Goal: Task Accomplishment & Management: Use online tool/utility

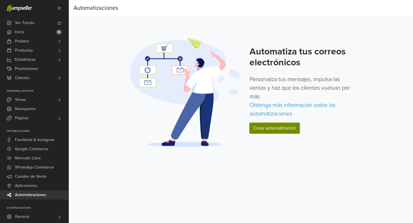
click at [265, 129] on link "Crear automatización" at bounding box center [275, 128] width 50 height 11
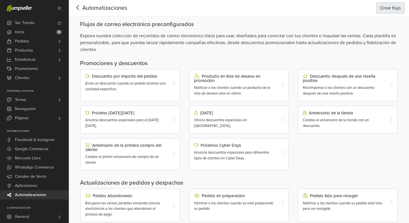
click at [388, 7] on button "Crear flujo" at bounding box center [390, 8] width 28 height 11
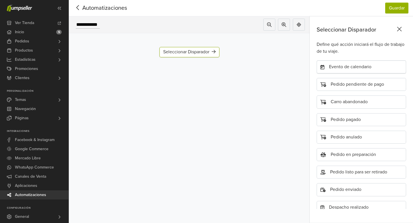
click at [350, 67] on div "Evento de calendario" at bounding box center [361, 67] width 89 height 13
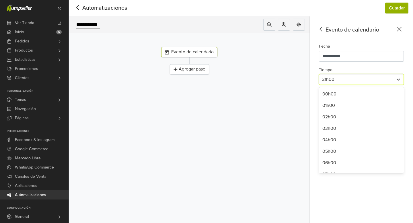
click at [348, 77] on div at bounding box center [356, 79] width 68 height 8
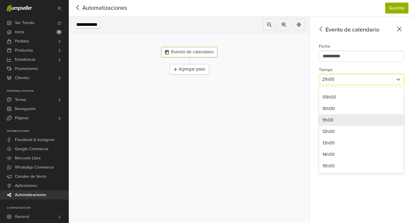
scroll to position [100, 0]
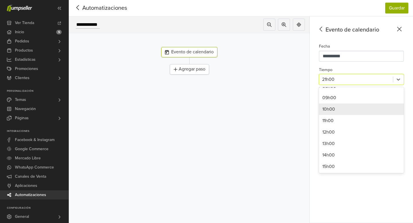
click at [340, 112] on div "10h00" at bounding box center [361, 109] width 85 height 11
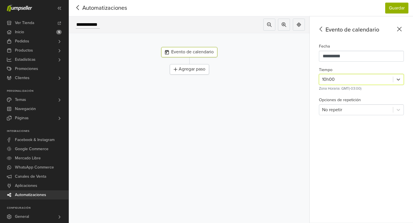
click at [182, 74] on div "Agregar paso" at bounding box center [189, 69] width 39 height 10
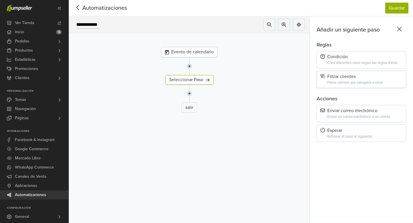
click at [351, 83] on div "Filtrar clientes por categoría o vista" at bounding box center [364, 83] width 75 height 4
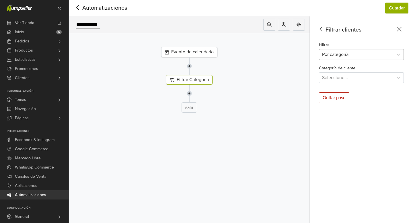
click at [358, 51] on div at bounding box center [356, 54] width 68 height 8
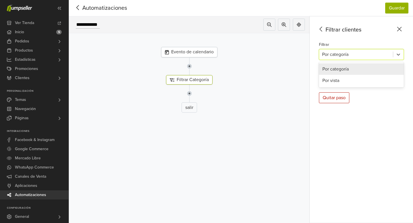
click at [358, 51] on div at bounding box center [356, 54] width 68 height 8
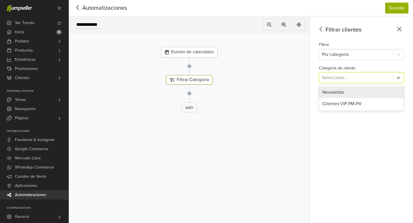
click at [362, 74] on div at bounding box center [356, 78] width 68 height 8
click at [361, 76] on div at bounding box center [356, 78] width 68 height 8
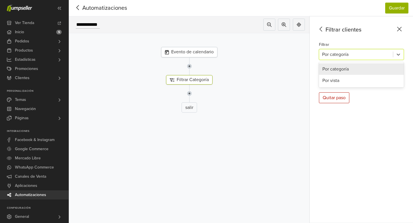
click at [357, 56] on div at bounding box center [356, 54] width 68 height 8
click at [359, 81] on div "Por vista" at bounding box center [361, 80] width 85 height 11
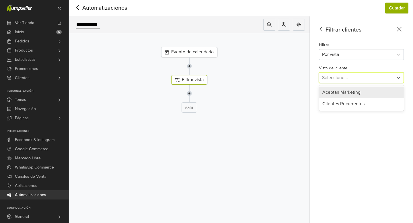
click at [357, 78] on div at bounding box center [356, 78] width 68 height 8
click at [346, 95] on div "Aceptan Marketing" at bounding box center [361, 92] width 85 height 11
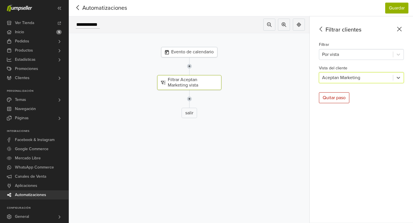
click at [187, 99] on img at bounding box center [189, 99] width 5 height 18
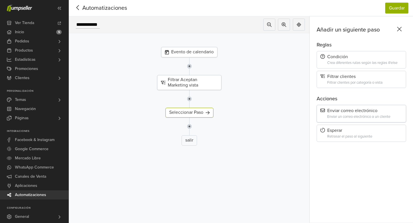
click at [360, 114] on div "Enviar correo electrónico Enviar un correo electrónico a un cliente" at bounding box center [361, 113] width 89 height 17
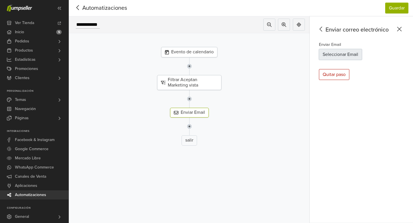
click at [344, 56] on button "Seleccionar Email" at bounding box center [340, 54] width 43 height 11
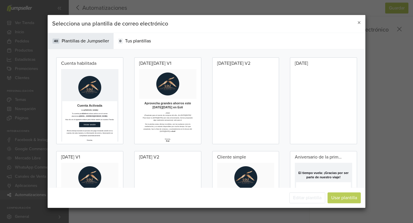
scroll to position [0, 0]
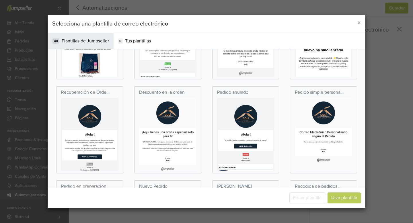
click at [236, 164] on td at bounding box center [210, 135] width 143 height 75
click at [216, 217] on p "[PERSON_NAME] , lo lograste, acabas de desbloquear un mundo de fabulosas posibi…" at bounding box center [211, 211] width 132 height 12
click at [185, 137] on td at bounding box center [211, 132] width 132 height 57
click at [234, 171] on td "¡Aquí tienes una oferta especial solo para ti! Hola , lo lograste, acabas de de…" at bounding box center [210, 203] width 143 height 67
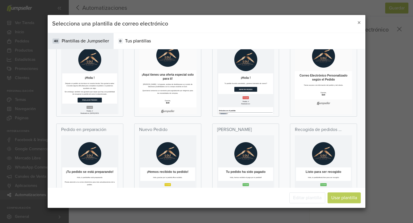
click at [188, 189] on td "Gracias, Eolí" at bounding box center [210, 194] width 143 height 26
click at [171, 116] on div "Descuento en la orden" at bounding box center [167, 73] width 67 height 87
click at [146, 191] on td "Finalizar Pedido" at bounding box center [132, 188] width 61 height 12
click at [203, 193] on p "Gracias," at bounding box center [211, 190] width 132 height 6
click at [276, 172] on td "Repetir Pedido" at bounding box center [288, 162] width 137 height 24
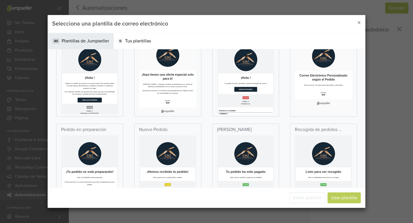
click at [142, 165] on td "¡Aquí tienes una oferta especial solo para ti! Hola , lo lograste, acabas de de…" at bounding box center [210, 147] width 143 height 67
click at [126, 149] on p "Dejaste un pedido sin terminar en nuestra tienda. Nos gustaría saber si tuviste…" at bounding box center [133, 153] width 126 height 18
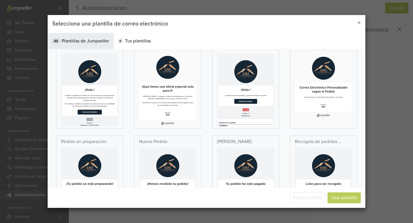
scroll to position [673, 0]
click at [201, 135] on h2 "¡Aquí tienes una oferta especial solo para ti!" at bounding box center [211, 141] width 132 height 21
click at [159, 141] on p "Nuevo Pedido" at bounding box center [153, 141] width 28 height 7
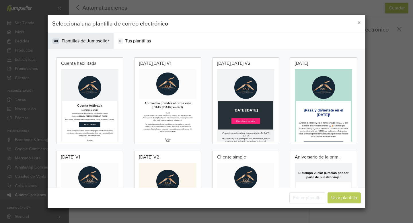
click at [303, 127] on p at bounding box center [288, 114] width 137 height 57
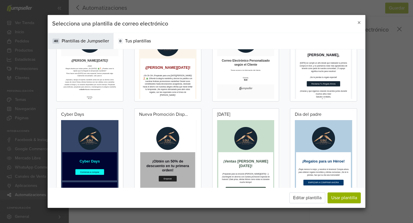
click at [340, 147] on p at bounding box center [288, 165] width 137 height 57
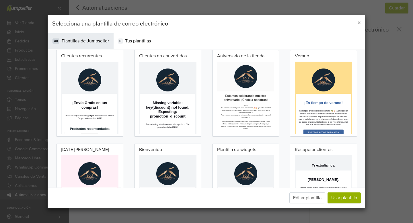
scroll to position [597, 0]
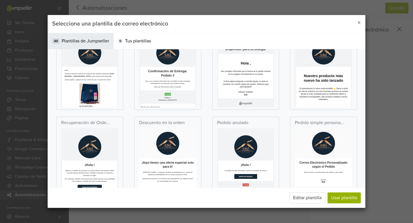
click at [236, 181] on td at bounding box center [211, 165] width 132 height 57
click at [237, 191] on p at bounding box center [288, 174] width 137 height 57
click at [185, 194] on td at bounding box center [211, 165] width 132 height 57
click at [184, 179] on td "Creado Pedido: # Realizado en: [DATE] 08:51 Pedido: # Creado" at bounding box center [210, 190] width 137 height 33
click at [156, 187] on span at bounding box center [132, 182] width 137 height 52
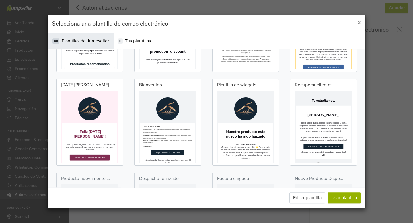
scroll to position [279, 0]
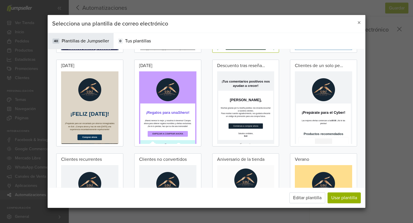
click at [172, 133] on p at bounding box center [210, 116] width 137 height 57
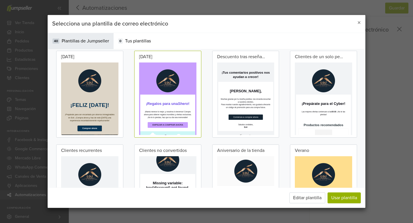
scroll to position [59, 0]
click at [186, 151] on div "Clientes no convertidos" at bounding box center [167, 188] width 67 height 87
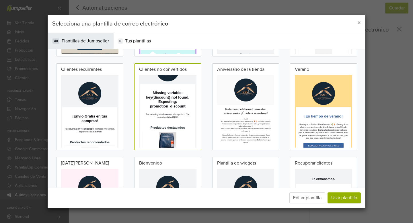
scroll to position [382, 0]
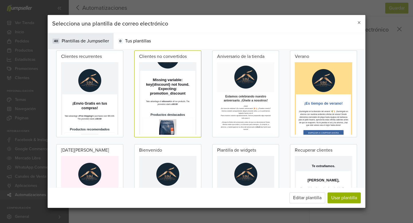
click at [181, 151] on div "Bienvenido" at bounding box center [167, 187] width 67 height 87
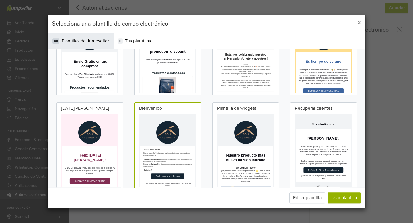
scroll to position [476, 0]
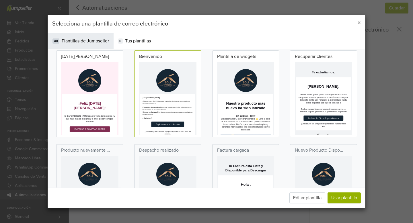
click at [178, 150] on div "Despacho realizado" at bounding box center [167, 187] width 67 height 87
click at [180, 152] on div "Despacho realizado" at bounding box center [167, 187] width 67 height 87
click at [245, 222] on p "¡Te presentamos tu nuevo imprescindible! 🌟 Eleva tu estilo de vida sin esfuerzo…" at bounding box center [288, 217] width 126 height 34
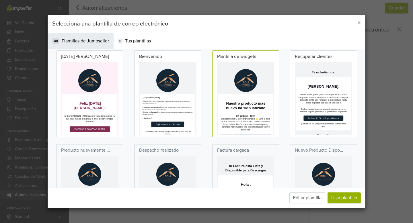
click at [362, 207] on td "Disfruta Tu Oferta Especial Ahora" at bounding box center [367, 202] width 100 height 13
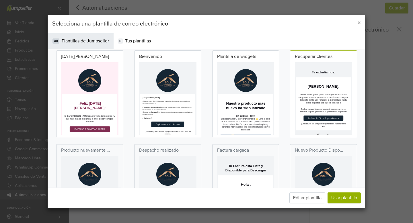
click at [112, 155] on div "Producto nuevamente disponible" at bounding box center [89, 187] width 67 height 87
click at [197, 163] on td at bounding box center [210, 196] width 137 height 80
click at [188, 151] on div "Despacho realizado" at bounding box center [167, 187] width 67 height 87
click at [207, 156] on div "Factura cargada" at bounding box center [246, 187] width 78 height 89
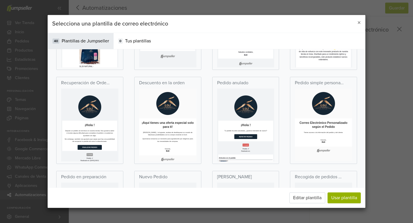
scroll to position [639, 0]
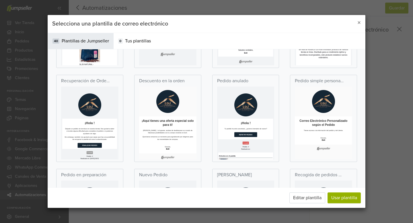
click at [251, 145] on td at bounding box center [211, 123] width 132 height 57
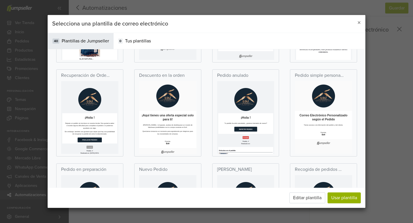
scroll to position [646, 0]
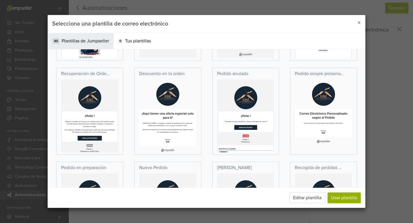
click at [201, 155] on td "¡Aquí tienes una oferta especial solo para ti! Hola , lo lograste, acabas de de…" at bounding box center [210, 187] width 143 height 67
click at [174, 212] on p "Sin embargo, también nos gustaría que sepas que hay una posibilidad de recupera…" at bounding box center [133, 209] width 126 height 12
click at [182, 197] on p "[PERSON_NAME] , lo lograste, acabas de desbloquear un mundo de fabulosas posibi…" at bounding box center [211, 192] width 132 height 12
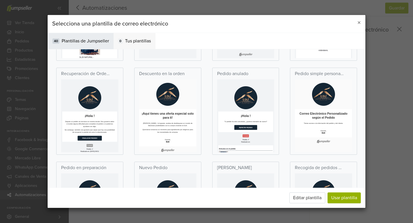
click at [137, 41] on span "Tus plantillas" at bounding box center [138, 41] width 26 height 7
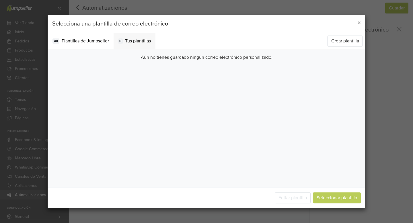
scroll to position [0, 0]
click at [100, 44] on span "Plantillas de Jumpseller" at bounding box center [85, 41] width 47 height 7
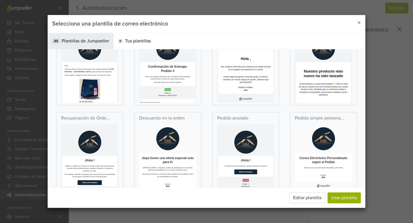
click at [221, 215] on h2 "¡Aquí tienes una oferta especial solo para ti!" at bounding box center [211, 214] width 132 height 21
click at [198, 165] on td at bounding box center [211, 160] width 132 height 57
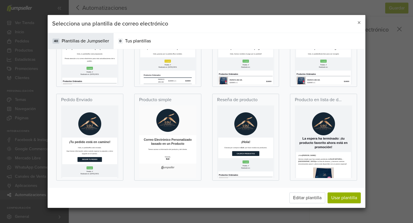
click at [210, 176] on td at bounding box center [210, 143] width 143 height 75
click at [241, 218] on td "¡Hola ! Gracias por comprar en Eolí , por favor evalúa tus productos." at bounding box center [288, 203] width 137 height 34
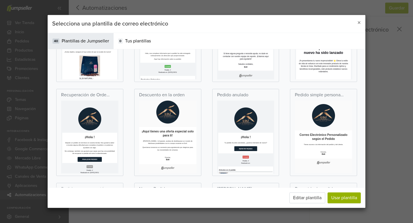
click at [181, 98] on p "Descuento en la orden" at bounding box center [162, 95] width 46 height 7
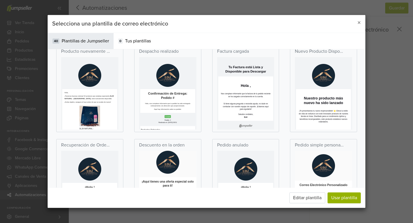
click at [203, 105] on p at bounding box center [210, 102] width 137 height 57
click at [185, 144] on div "Descuento en la orden" at bounding box center [167, 182] width 67 height 87
click at [184, 145] on div "Descuento en la orden" at bounding box center [167, 182] width 67 height 87
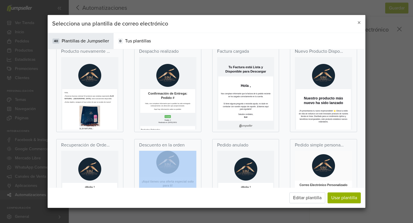
drag, startPoint x: 184, startPoint y: 145, endPoint x: 30, endPoint y: 26, distance: 194.4
click at [184, 145] on div "Descuento en la orden" at bounding box center [167, 182] width 67 height 87
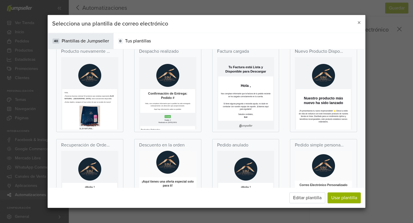
click at [158, 184] on td at bounding box center [211, 179] width 132 height 57
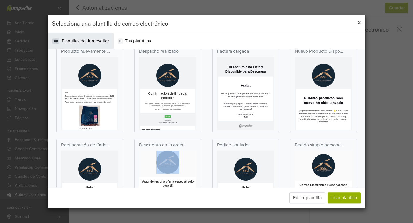
click at [359, 22] on span "×" at bounding box center [358, 23] width 3 height 8
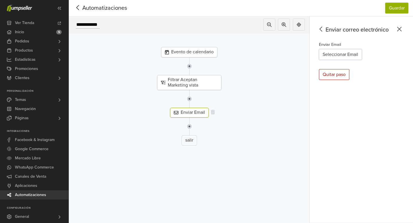
click at [193, 112] on div "Enviar Email" at bounding box center [189, 112] width 39 height 9
click at [193, 114] on div "Enviar Email" at bounding box center [189, 112] width 39 height 9
click at [212, 112] on icon at bounding box center [213, 112] width 4 height 5
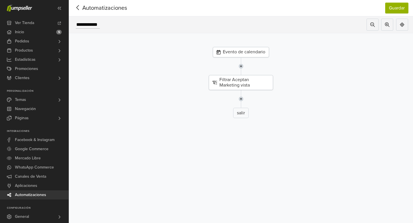
click at [242, 98] on img at bounding box center [241, 99] width 5 height 18
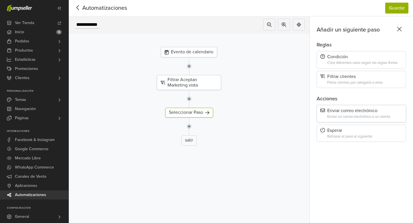
click at [351, 113] on div "Enviar correo electrónico" at bounding box center [361, 110] width 82 height 5
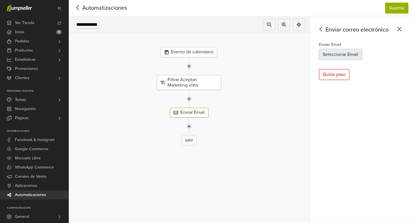
click at [344, 53] on button "Seleccionar Email" at bounding box center [340, 54] width 43 height 11
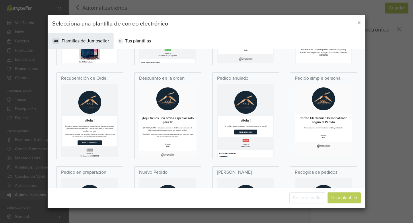
click at [249, 170] on h2 "¡Aquí tienes una oferta especial solo para ti!" at bounding box center [211, 174] width 132 height 21
drag, startPoint x: 276, startPoint y: 239, endPoint x: 333, endPoint y: 239, distance: 56.8
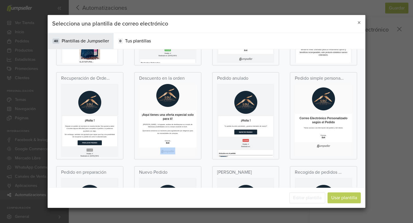
click at [196, 186] on p "[PERSON_NAME] , lo lograste, acabas de desbloquear un mundo de fabulosas posibi…" at bounding box center [211, 188] width 132 height 12
click at [207, 114] on td at bounding box center [211, 112] width 132 height 57
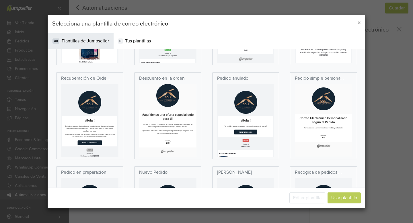
click at [149, 75] on p "Descuento en la orden" at bounding box center [162, 78] width 46 height 7
click at [83, 105] on p at bounding box center [132, 129] width 137 height 57
click at [203, 115] on td at bounding box center [211, 112] width 132 height 57
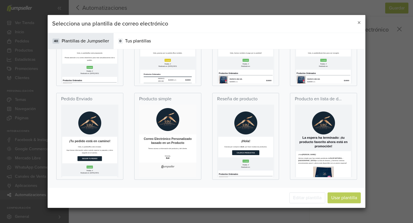
click at [231, 104] on div "Reseña de producto" at bounding box center [237, 99] width 40 height 9
click at [214, 133] on td at bounding box center [211, 141] width 132 height 57
click at [359, 182] on td "La espera ha terminado: ¡tu producto favorito ahora está en promoción!" at bounding box center [366, 197] width 137 height 36
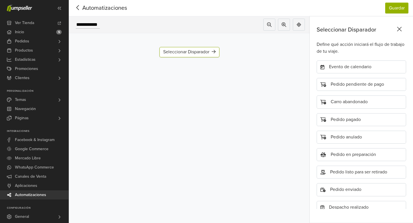
click at [81, 6] on icon at bounding box center [77, 7] width 9 height 7
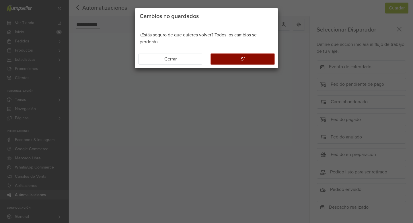
click at [234, 60] on button "Sí" at bounding box center [243, 59] width 64 height 11
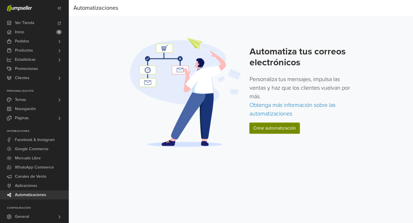
click at [281, 124] on link "Crear automatización" at bounding box center [275, 128] width 50 height 11
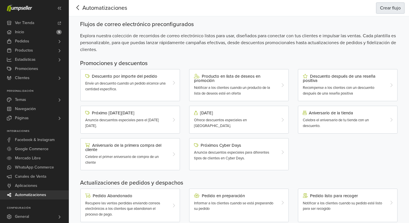
click at [383, 10] on button "Crear flujo" at bounding box center [390, 8] width 28 height 11
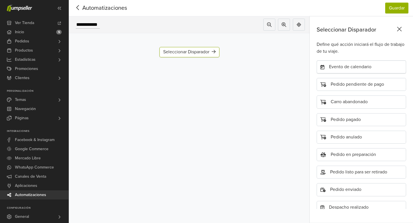
click at [360, 68] on div "Evento de calendario" at bounding box center [361, 67] width 89 height 13
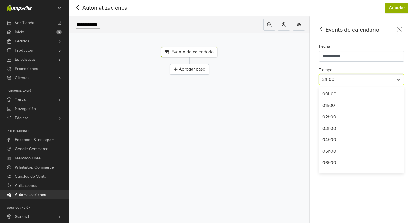
click at [338, 77] on div at bounding box center [356, 79] width 68 height 8
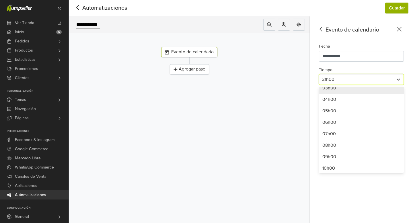
scroll to position [52, 0]
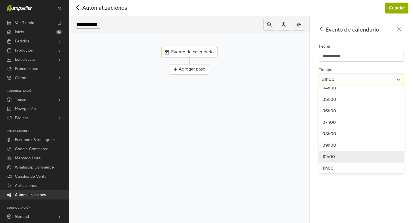
drag, startPoint x: 340, startPoint y: 156, endPoint x: 339, endPoint y: 153, distance: 3.2
click at [340, 156] on div "10h00" at bounding box center [361, 156] width 85 height 11
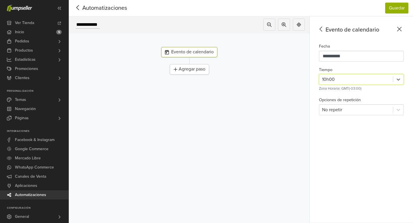
click at [193, 66] on div "Agregar paso" at bounding box center [189, 69] width 39 height 10
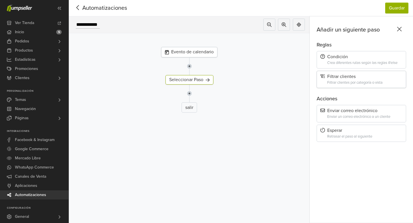
click at [352, 79] on div "Filtrar clientes" at bounding box center [361, 76] width 82 height 5
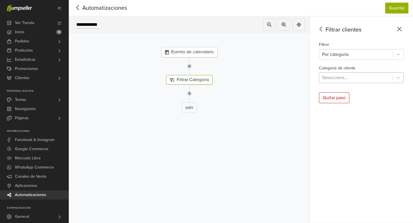
click at [348, 77] on div at bounding box center [356, 78] width 68 height 8
click at [353, 78] on div at bounding box center [356, 78] width 68 height 8
click at [348, 57] on div at bounding box center [356, 54] width 68 height 8
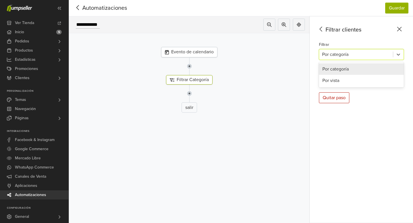
click at [349, 71] on div "Por categoría" at bounding box center [361, 68] width 85 height 11
click at [344, 55] on div at bounding box center [356, 54] width 68 height 8
click at [345, 77] on div "Por vista" at bounding box center [361, 80] width 85 height 11
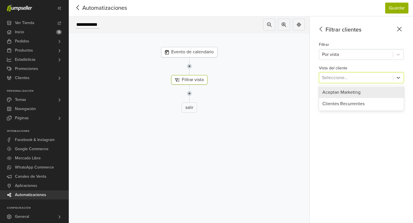
click at [345, 80] on div at bounding box center [356, 78] width 68 height 8
click at [347, 95] on div "Aceptan Marketing" at bounding box center [361, 92] width 85 height 11
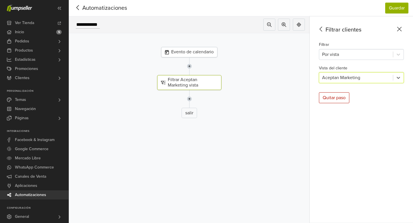
click at [189, 100] on img at bounding box center [189, 99] width 5 height 18
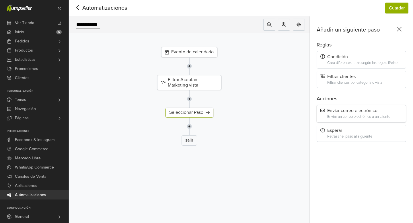
click at [356, 107] on div "Enviar correo electrónico Enviar un correo electrónico a un cliente" at bounding box center [361, 113] width 89 height 17
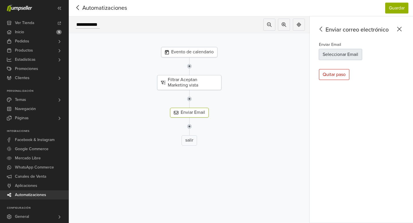
click at [343, 52] on button "Seleccionar Email" at bounding box center [340, 54] width 43 height 11
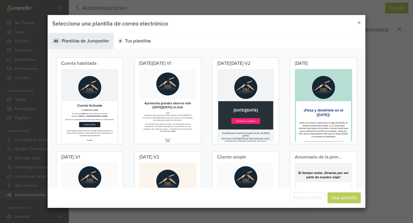
scroll to position [0, 0]
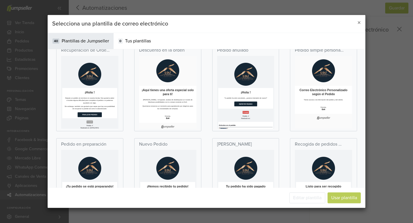
click at [245, 142] on h2 "¡Aquí tienes una oferta especial solo para ti!" at bounding box center [211, 146] width 132 height 21
click at [186, 119] on td at bounding box center [211, 93] width 132 height 57
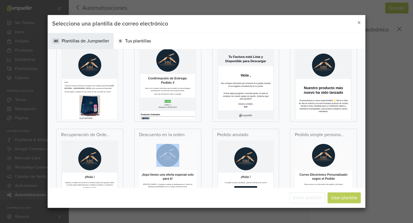
click at [154, 137] on p "Descuento en la orden" at bounding box center [162, 135] width 46 height 7
click at [189, 134] on h2 "Confirmación de Entrega: Pedido #" at bounding box center [210, 131] width 126 height 21
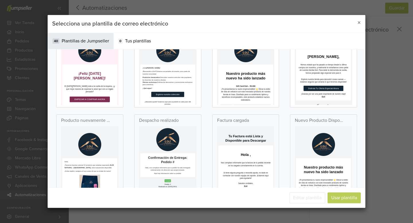
click at [202, 142] on p "Productos destacados: Descubre nuestros artículos más populares, los favoritos …" at bounding box center [210, 154] width 126 height 24
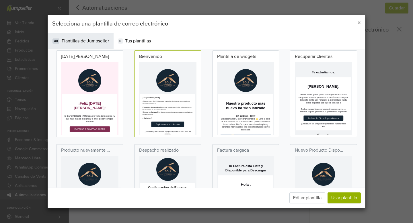
click at [309, 148] on td "Nuestro producto más nuevo ha sido lanzado" at bounding box center [288, 165] width 137 height 45
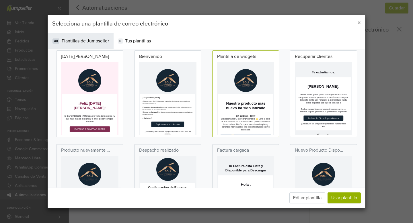
click at [337, 123] on h1 "[PERSON_NAME]," at bounding box center [366, 122] width 126 height 11
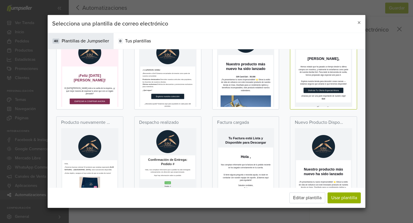
click at [182, 133] on td at bounding box center [132, 168] width 137 height 80
click at [105, 126] on div "Producto nuevamente disponible" at bounding box center [85, 123] width 49 height 9
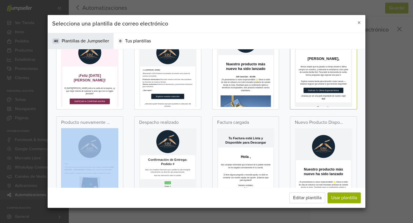
click at [105, 126] on div "Producto nuevamente disponible" at bounding box center [85, 123] width 49 height 9
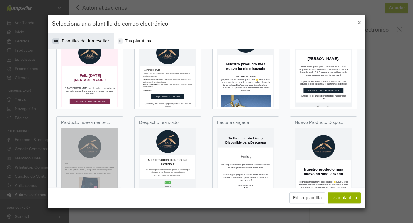
click at [200, 130] on td at bounding box center [210, 156] width 137 height 80
click at [213, 223] on h2 "Confirmación de Entrega: Pedido #" at bounding box center [210, 212] width 126 height 21
click at [254, 188] on td "Hola ," at bounding box center [288, 194] width 137 height 34
click at [366, 161] on p at bounding box center [366, 173] width 137 height 57
click at [269, 178] on p at bounding box center [210, 161] width 137 height 57
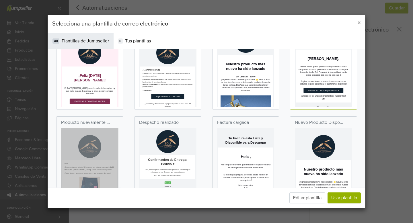
click at [269, 178] on p at bounding box center [210, 161] width 137 height 57
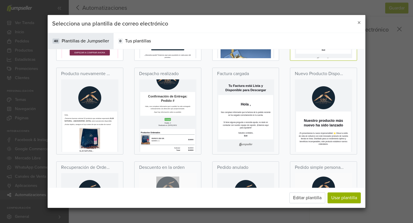
click at [208, 101] on div "Factura cargada" at bounding box center [246, 111] width 78 height 89
click at [256, 136] on h1 "Hola ," at bounding box center [288, 141] width 126 height 11
drag, startPoint x: 233, startPoint y: 141, endPoint x: 237, endPoint y: 127, distance: 14.9
click at [235, 141] on td "Confirmación de Entrega: Pedido # Hola , nos complace informarte que tu pedido …" at bounding box center [210, 140] width 137 height 59
click at [230, 155] on td "¿Necesita ayuda? Estamos aquí para ayudarle en cada paso del proceso. Saludos c…" at bounding box center [210, 169] width 137 height 33
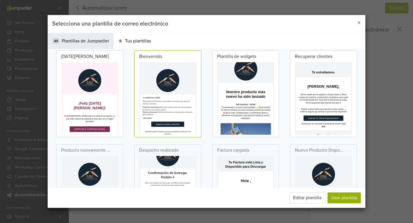
click at [259, 176] on p "¡Te presentamos tu nuevo imprescindible! 🌟 Eleva tu estilo de vida sin esfuerzo…" at bounding box center [288, 189] width 126 height 34
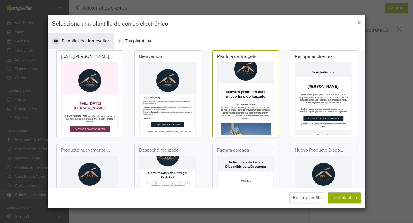
click at [364, 173] on td "Explora nuestra tienda para descubrir cosas nuevas — estamos seguros que amarás…" at bounding box center [366, 191] width 137 height 37
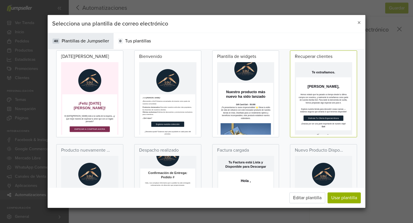
click at [162, 162] on td at bounding box center [132, 196] width 137 height 80
click at [162, 163] on td at bounding box center [132, 196] width 137 height 80
click at [110, 151] on div "Producto nuevamente disponible" at bounding box center [89, 187] width 67 height 87
click at [163, 155] on div "Despacho realizado" at bounding box center [159, 151] width 40 height 9
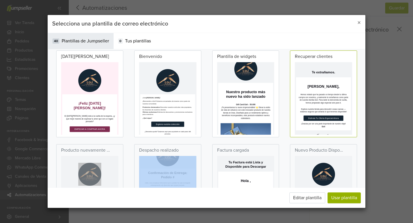
click at [163, 155] on div "Despacho realizado" at bounding box center [159, 151] width 40 height 9
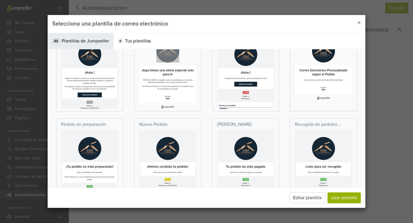
click at [256, 189] on p at bounding box center [210, 175] width 137 height 57
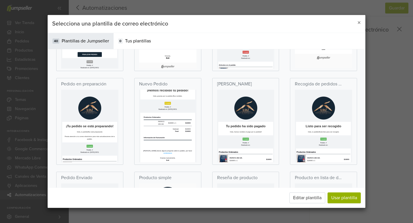
click at [180, 177] on div "Producto simple" at bounding box center [167, 215] width 67 height 87
click at [299, 145] on p at bounding box center [288, 135] width 137 height 57
click at [297, 147] on p at bounding box center [288, 135] width 137 height 57
click at [234, 178] on td "$16000" at bounding box center [252, 172] width 36 height 15
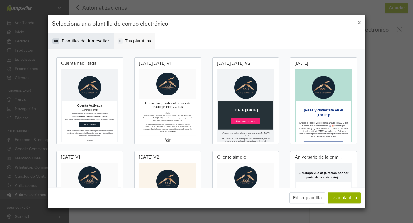
click at [140, 42] on span "Tus plantillas" at bounding box center [138, 41] width 26 height 7
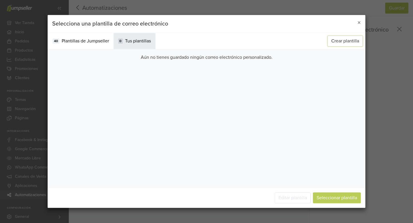
click at [335, 45] on button "Crear plantilla" at bounding box center [345, 41] width 35 height 11
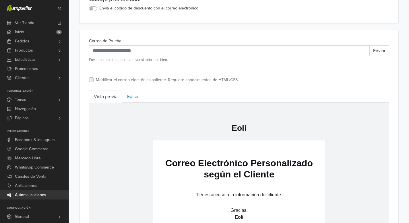
scroll to position [184, 0]
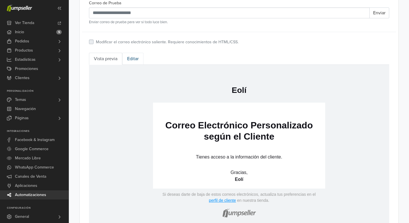
click at [134, 57] on link "Editar" at bounding box center [132, 59] width 21 height 12
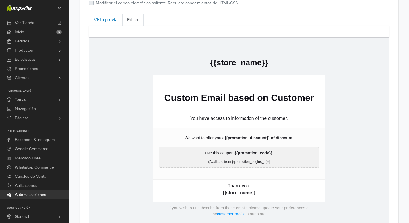
scroll to position [267, 0]
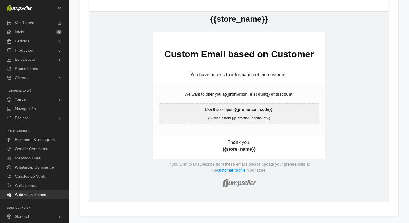
click at [239, 185] on img at bounding box center [238, 182] width 37 height 17
click at [215, 184] on span at bounding box center [216, 186] width 4 height 4
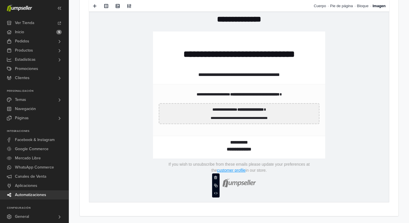
click at [310, 176] on td "**********" at bounding box center [238, 182] width 166 height 17
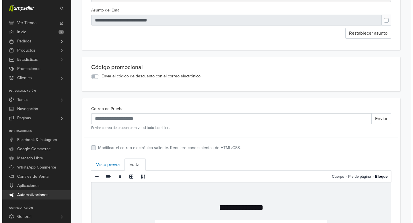
scroll to position [0, 0]
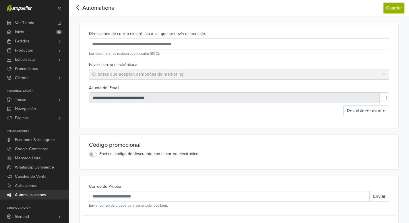
click at [79, 8] on icon at bounding box center [77, 7] width 9 height 7
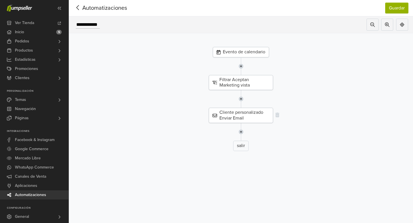
click at [246, 114] on div "Cliente personalizado Enviar Email" at bounding box center [241, 115] width 64 height 15
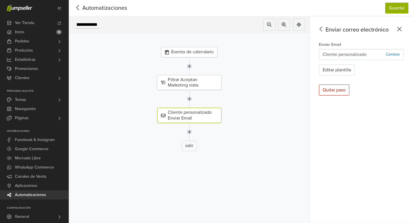
click at [397, 55] on p "Cambiar" at bounding box center [393, 54] width 14 height 6
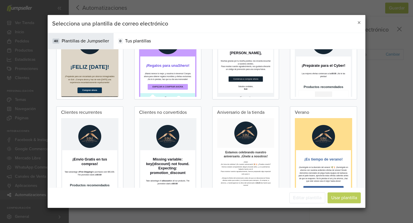
click at [233, 143] on p at bounding box center [210, 163] width 137 height 57
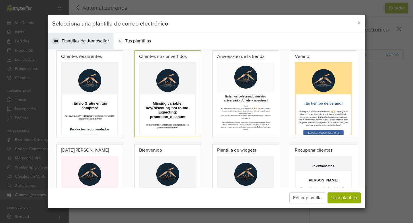
click at [238, 182] on p at bounding box center [210, 201] width 137 height 57
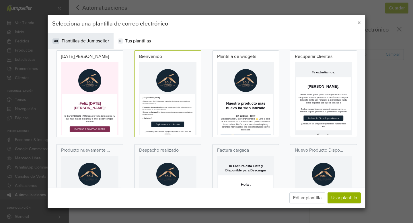
click at [241, 173] on td at bounding box center [210, 196] width 137 height 80
click at [179, 153] on div "Despacho realizado" at bounding box center [167, 187] width 67 height 87
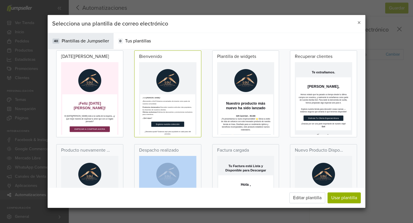
click at [179, 153] on div "Despacho realizado" at bounding box center [167, 187] width 67 height 87
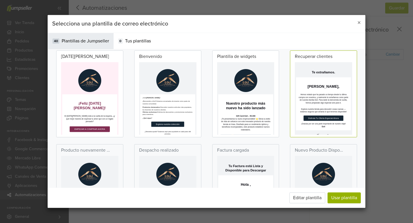
click at [146, 175] on p at bounding box center [132, 201] width 137 height 57
click at [147, 175] on p at bounding box center [132, 201] width 137 height 57
click at [212, 157] on td at bounding box center [210, 196] width 137 height 80
click at [213, 157] on td at bounding box center [210, 196] width 137 height 80
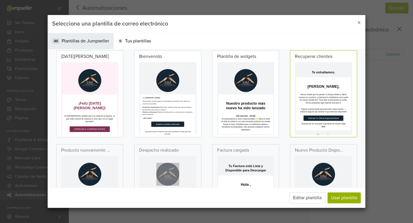
click at [207, 171] on div "Factura cargada" at bounding box center [246, 187] width 78 height 89
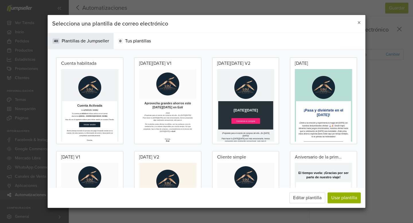
click at [362, 161] on td "¡Pasa y diviértete en el [DATE]!" at bounding box center [366, 171] width 137 height 45
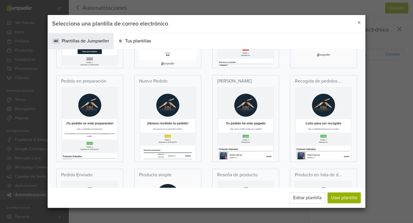
click at [313, 186] on td "Tu pedido ha sido pagado [PERSON_NAME] , hemos recibido el pago por tu pedido #" at bounding box center [288, 184] width 137 height 34
drag, startPoint x: 164, startPoint y: 175, endPoint x: 235, endPoint y: 248, distance: 102.2
click at [164, 175] on h2 "¡Hemos recibido tu pedido!" at bounding box center [210, 178] width 126 height 11
click at [356, 24] on button "×" at bounding box center [359, 23] width 13 height 16
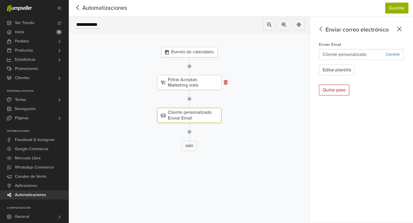
click at [225, 82] on icon at bounding box center [226, 82] width 4 height 5
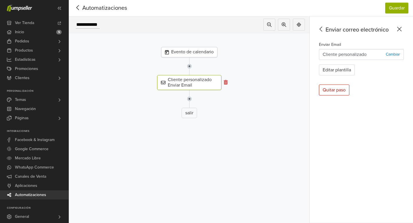
click at [227, 81] on icon at bounding box center [226, 82] width 4 height 5
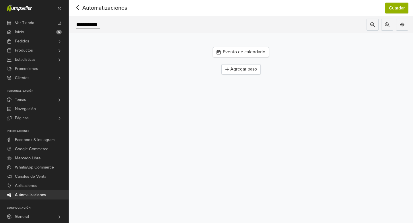
click at [248, 69] on div "Agregar paso" at bounding box center [240, 69] width 39 height 10
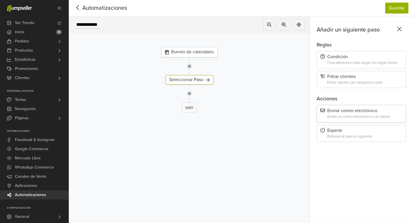
click at [348, 112] on div "Enviar correo electrónico" at bounding box center [361, 110] width 82 height 5
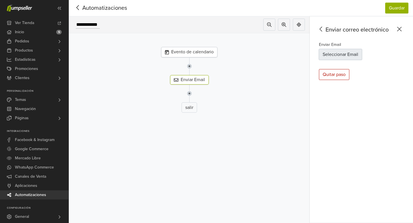
click at [344, 56] on button "Seleccionar Email" at bounding box center [340, 54] width 43 height 11
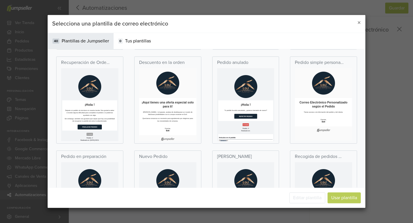
click at [225, 185] on p "[PERSON_NAME] , lo lograste, acabas de desbloquear un mundo de fabulosas posibi…" at bounding box center [211, 181] width 132 height 12
click at [178, 67] on div "Descuento en la orden" at bounding box center [162, 63] width 46 height 9
click at [179, 67] on div "Descuento en la orden" at bounding box center [162, 63] width 46 height 9
click at [359, 22] on span "×" at bounding box center [358, 23] width 3 height 8
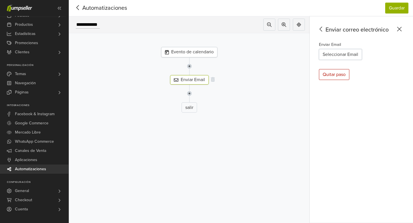
click at [195, 77] on div "Enviar Email" at bounding box center [189, 79] width 39 height 9
click at [332, 54] on button "Seleccionar Email" at bounding box center [340, 54] width 43 height 11
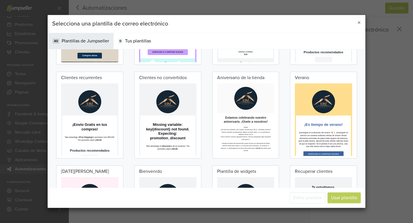
click at [259, 223] on td "Missing variable: key{discount} not found. Expecting: promotion_discount" at bounding box center [210, 198] width 137 height 68
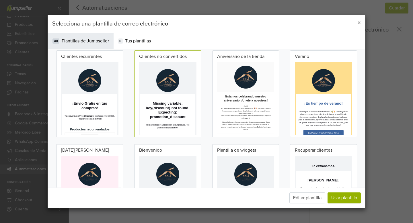
click at [184, 150] on div "Bienvenido" at bounding box center [167, 187] width 67 height 87
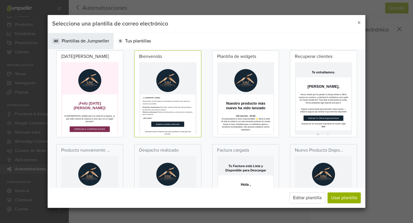
click at [184, 150] on div "Despacho realizado" at bounding box center [167, 187] width 67 height 87
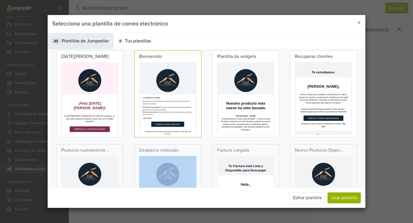
click at [184, 150] on div "Despacho realizado" at bounding box center [167, 187] width 67 height 87
click at [198, 154] on div "Despacho realizado" at bounding box center [167, 187] width 67 height 87
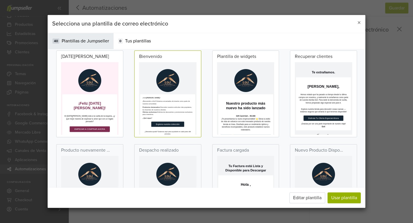
click at [323, 213] on p "¡Te presentamos tu nuevo imprescindible! 🌟 Eleva tu estilo de vida sin esfuerzo…" at bounding box center [288, 217] width 126 height 34
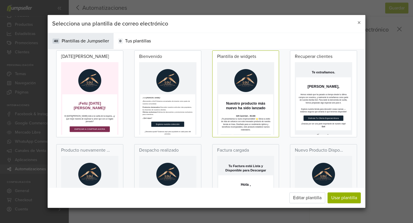
click at [318, 197] on td "Disfruta Tu Oferta Especial Ahora" at bounding box center [367, 202] width 100 height 13
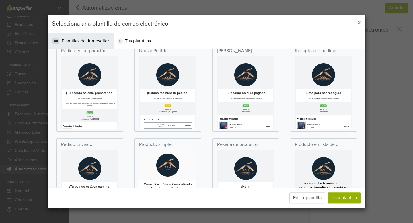
drag, startPoint x: 363, startPoint y: 126, endPoint x: 50, endPoint y: 25, distance: 328.9
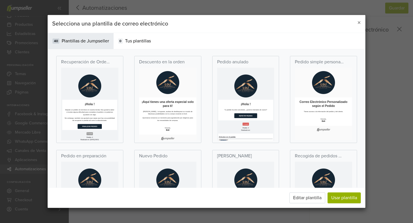
click at [229, 223] on td "Gracias, Eolí" at bounding box center [210, 223] width 143 height 26
click at [173, 145] on td at bounding box center [132, 108] width 137 height 80
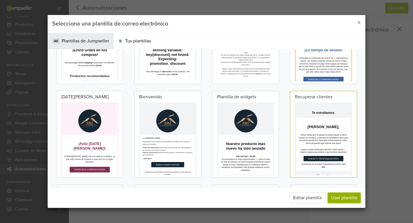
scroll to position [446, 0]
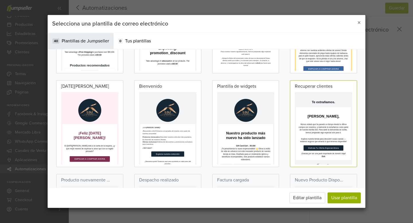
click at [188, 207] on p "Productos destacados: Descubre nuestros artículos más populares, los favoritos …" at bounding box center [210, 214] width 126 height 24
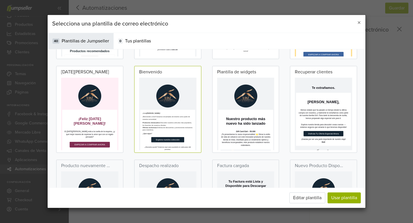
scroll to position [476, 0]
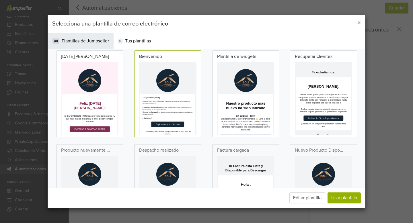
click at [164, 153] on p "Despacho realizado" at bounding box center [159, 150] width 40 height 7
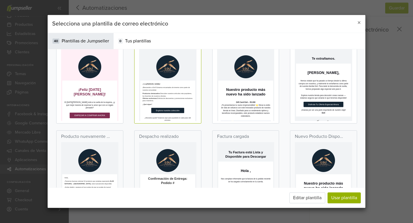
scroll to position [489, 0]
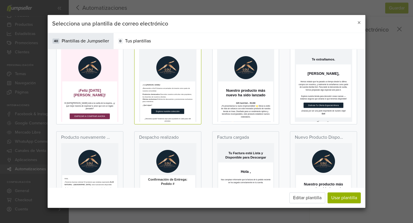
click at [338, 191] on td "Disfruta Tu Oferta Especial Ahora" at bounding box center [367, 189] width 100 height 13
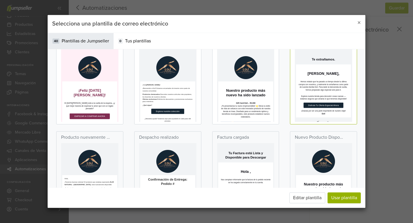
scroll to position [476, 0]
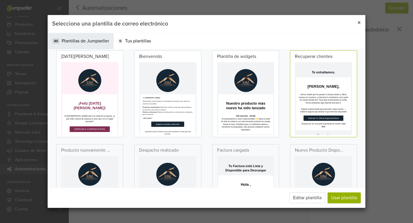
click at [358, 25] on span "×" at bounding box center [358, 23] width 3 height 8
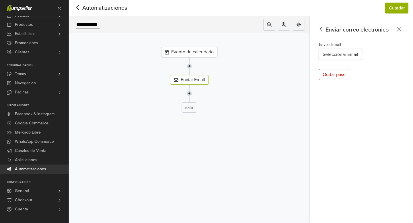
click at [190, 65] on img at bounding box center [189, 66] width 5 height 18
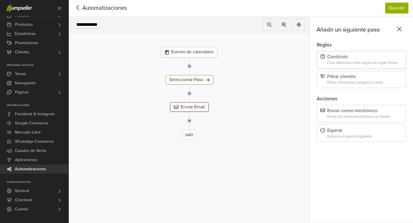
click at [358, 61] on div "Crea diferentes rutas según las reglas if/else" at bounding box center [364, 63] width 75 height 4
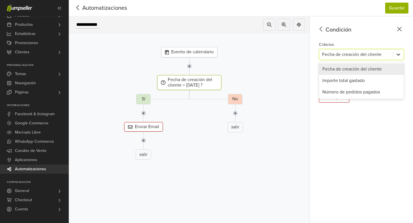
click at [396, 53] on icon at bounding box center [398, 55] width 6 height 6
click at [393, 119] on div "**********" at bounding box center [361, 119] width 103 height 207
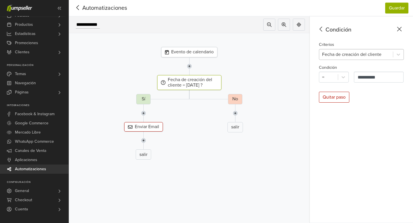
click at [367, 56] on div at bounding box center [356, 54] width 68 height 8
drag, startPoint x: 371, startPoint y: 124, endPoint x: 338, endPoint y: 104, distance: 39.5
click at [371, 124] on div "**********" at bounding box center [361, 119] width 103 height 207
click at [338, 100] on div "Quitar paso" at bounding box center [334, 97] width 30 height 11
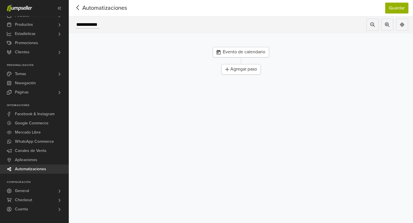
click at [246, 69] on div "Agregar paso" at bounding box center [240, 69] width 39 height 10
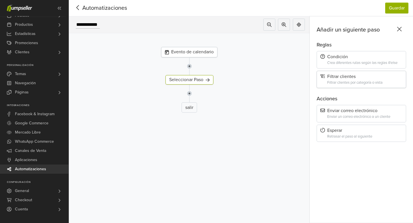
click at [351, 74] on div "Filtrar clientes" at bounding box center [361, 76] width 82 height 5
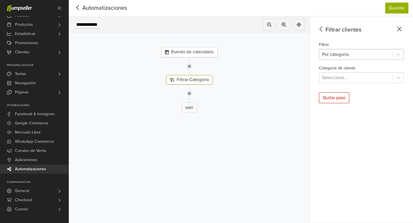
click at [355, 58] on div at bounding box center [356, 54] width 68 height 8
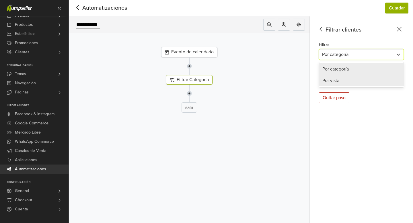
click at [352, 80] on div "Por vista" at bounding box center [361, 80] width 85 height 11
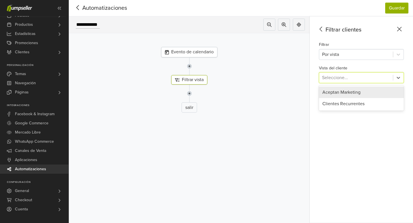
click at [351, 77] on div at bounding box center [356, 78] width 68 height 8
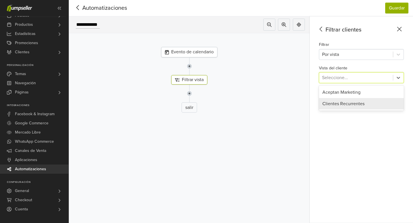
click at [358, 103] on div "Clientes Recurrentes" at bounding box center [361, 103] width 85 height 11
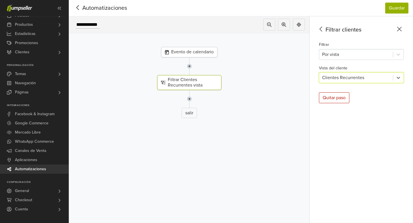
click at [352, 80] on div at bounding box center [356, 78] width 68 height 8
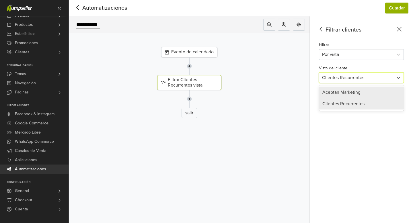
click at [354, 92] on div "Aceptan Marketing" at bounding box center [361, 92] width 85 height 11
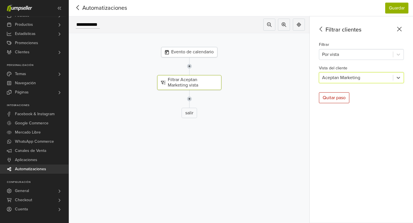
click at [189, 100] on img at bounding box center [189, 99] width 5 height 18
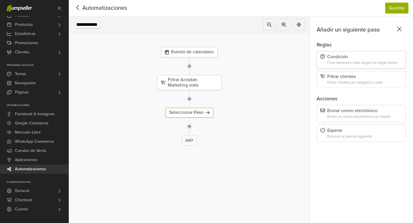
click at [348, 59] on div "Condición" at bounding box center [361, 56] width 82 height 5
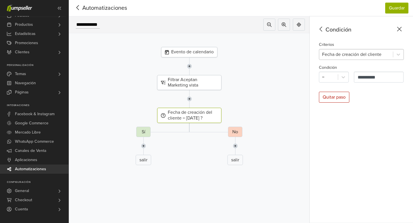
click at [355, 56] on div at bounding box center [356, 54] width 68 height 8
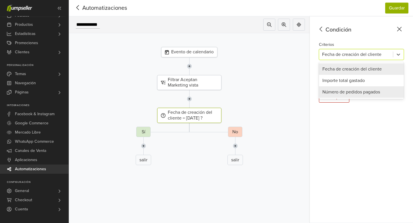
click at [366, 128] on div "**********" at bounding box center [361, 119] width 103 height 207
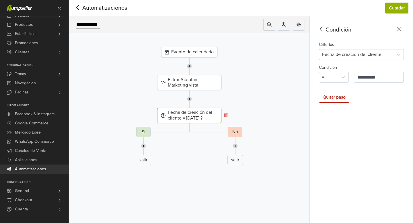
click at [225, 115] on icon at bounding box center [226, 115] width 4 height 5
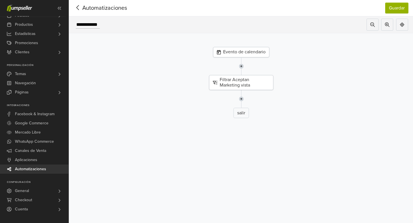
click at [241, 100] on img at bounding box center [241, 99] width 5 height 18
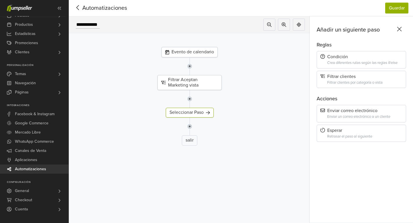
click at [350, 112] on div "Enviar correo electrónico" at bounding box center [361, 110] width 82 height 5
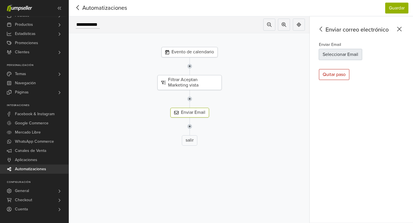
click at [337, 55] on button "Seleccionar Email" at bounding box center [340, 54] width 43 height 11
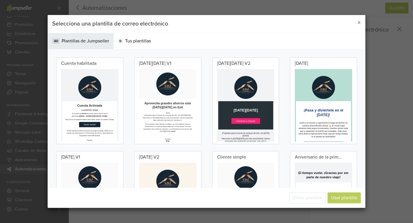
scroll to position [0, 0]
click at [144, 44] on span "Tus plantillas" at bounding box center [138, 41] width 26 height 7
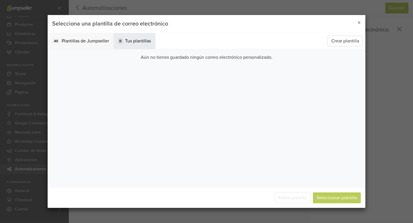
click at [90, 38] on span "Plantillas de Jumpseller" at bounding box center [85, 41] width 47 height 7
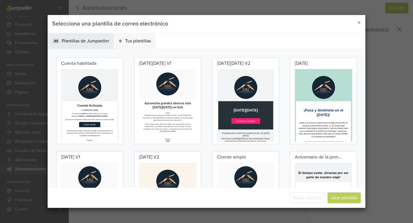
click at [130, 39] on span "Tus plantillas" at bounding box center [138, 41] width 26 height 7
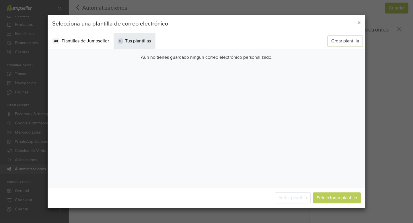
click at [353, 43] on button "Crear plantilla" at bounding box center [345, 41] width 35 height 11
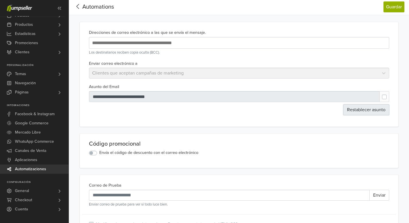
click at [357, 113] on button "Restablecer asunto" at bounding box center [366, 109] width 46 height 11
click at [389, 94] on label at bounding box center [389, 94] width 0 height 0
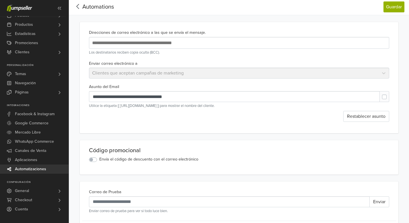
click at [389, 94] on label at bounding box center [389, 94] width 0 height 0
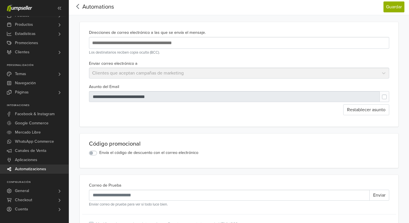
click at [389, 94] on label at bounding box center [389, 94] width 0 height 0
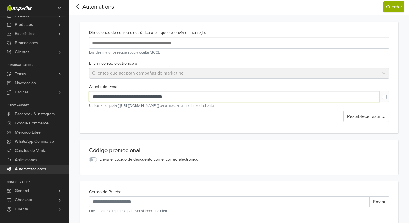
drag, startPoint x: 147, startPoint y: 98, endPoint x: 83, endPoint y: 98, distance: 63.7
click at [83, 98] on div "**********" at bounding box center [239, 77] width 318 height 111
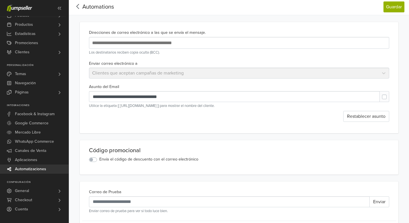
click at [389, 94] on label at bounding box center [389, 94] width 0 height 0
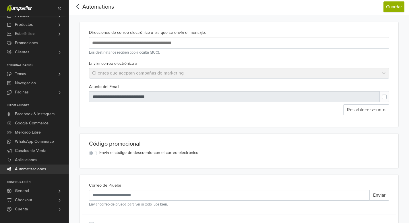
click at [389, 94] on label at bounding box center [389, 94] width 0 height 0
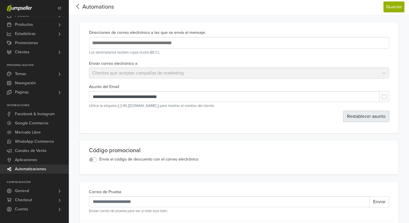
click at [369, 115] on button "Restablecer asunto" at bounding box center [366, 116] width 46 height 11
click at [389, 94] on label at bounding box center [389, 94] width 0 height 0
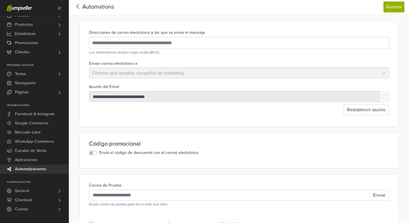
click at [389, 94] on label at bounding box center [389, 94] width 0 height 0
type input "**********"
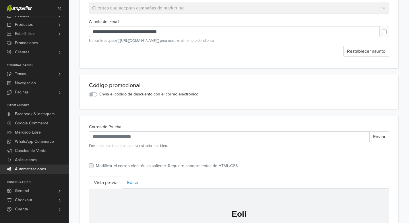
click at [99, 94] on label "Envía el código de descuento con el correo electrónico" at bounding box center [148, 94] width 99 height 6
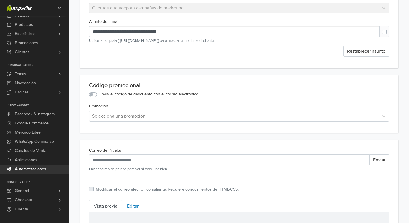
click at [156, 115] on div at bounding box center [233, 116] width 283 height 8
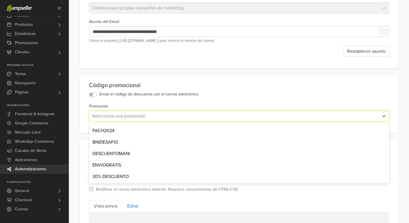
click at [136, 174] on div "20% DESCUENTO" at bounding box center [239, 176] width 300 height 11
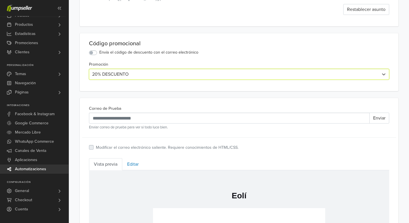
scroll to position [106, 0]
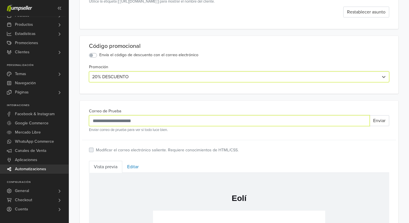
click at [180, 120] on input "Correo de Prueba" at bounding box center [229, 120] width 280 height 11
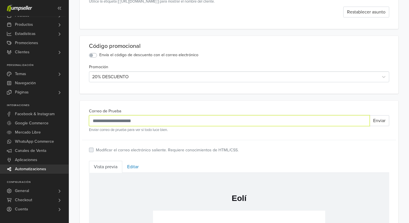
type input "**********"
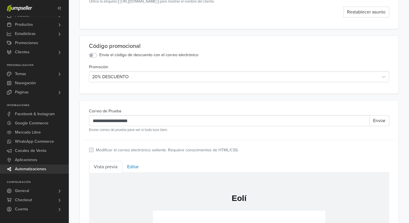
click at [258, 145] on div "**********" at bounding box center [239, 131] width 305 height 46
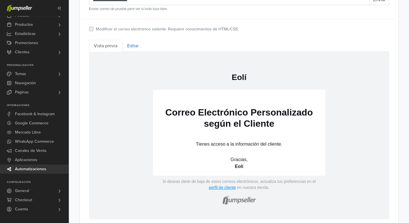
scroll to position [226, 0]
click at [126, 47] on link "Editar" at bounding box center [132, 46] width 21 height 12
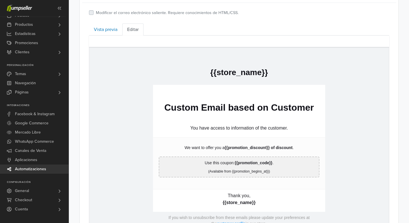
scroll to position [254, 0]
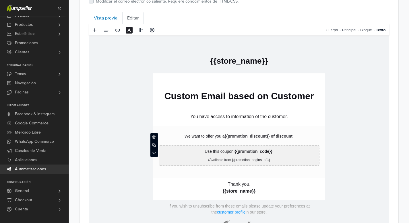
click at [215, 135] on p "We want to offer you a {{promotion_discount}} of discount ." at bounding box center [238, 136] width 161 height 6
drag, startPoint x: 224, startPoint y: 136, endPoint x: 182, endPoint y: 135, distance: 42.2
click at [182, 135] on p "**********" at bounding box center [238, 136] width 161 height 6
drag, startPoint x: 230, startPoint y: 137, endPoint x: 181, endPoint y: 137, distance: 49.0
click at [194, 136] on strong "**********" at bounding box center [237, 136] width 87 height 4
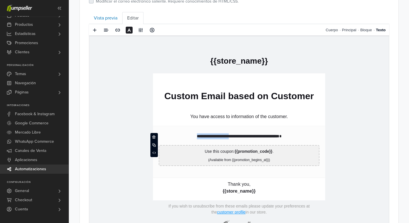
drag, startPoint x: 226, startPoint y: 136, endPoint x: 178, endPoint y: 135, distance: 47.9
click at [178, 135] on p "**********" at bounding box center [238, 136] width 161 height 6
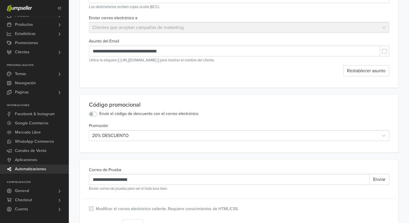
scroll to position [167, 0]
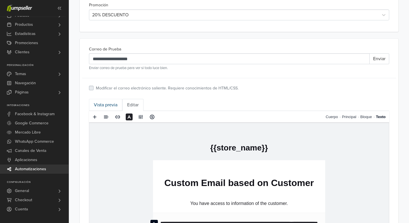
click at [110, 106] on link "Vista previa" at bounding box center [105, 105] width 33 height 12
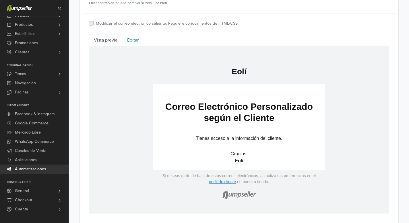
scroll to position [231, 0]
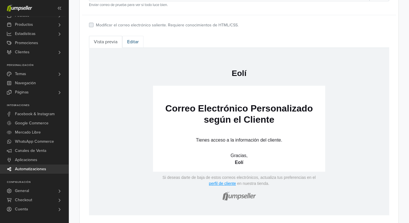
click at [136, 42] on link "Editar" at bounding box center [132, 42] width 21 height 12
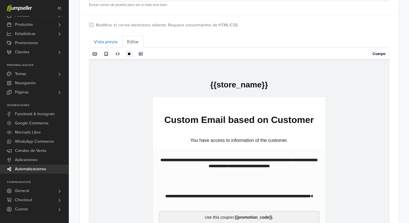
click at [171, 162] on p "**********" at bounding box center [238, 181] width 161 height 48
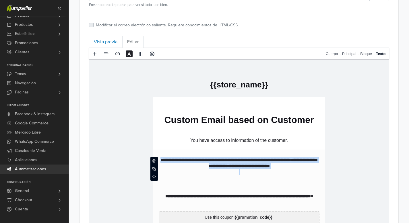
drag, startPoint x: 165, startPoint y: 160, endPoint x: 301, endPoint y: 180, distance: 138.0
click at [301, 180] on p "**********" at bounding box center [238, 181] width 161 height 48
drag, startPoint x: 307, startPoint y: 195, endPoint x: 164, endPoint y: 159, distance: 147.3
click at [164, 159] on p "**********" at bounding box center [238, 181] width 161 height 48
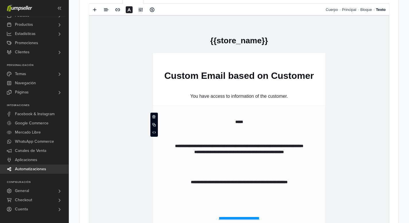
scroll to position [273, 0]
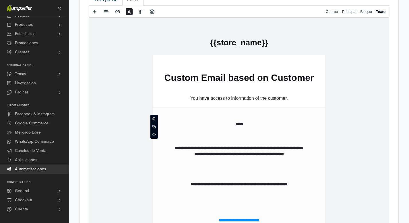
click at [111, 2] on link "Vista previa" at bounding box center [105, 0] width 33 height 12
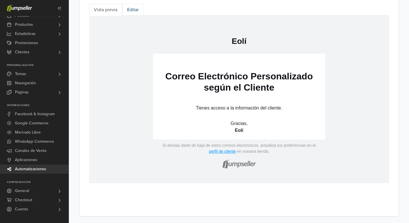
click at [131, 14] on link "Editar" at bounding box center [132, 10] width 21 height 12
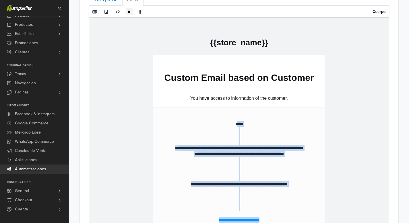
click at [237, 223] on td "**********" at bounding box center [239, 217] width 172 height 221
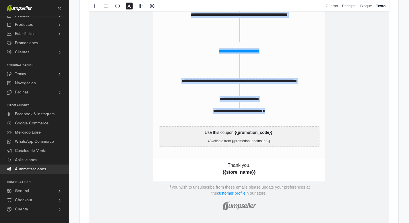
click at [266, 69] on p "**********" at bounding box center [238, 33] width 161 height 175
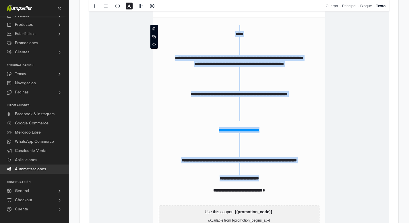
scroll to position [362, 0]
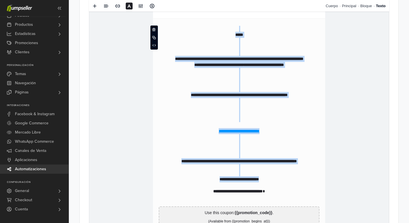
drag, startPoint x: 269, startPoint y: 186, endPoint x: 170, endPoint y: 30, distance: 184.4
click at [170, 30] on p "**********" at bounding box center [238, 113] width 161 height 175
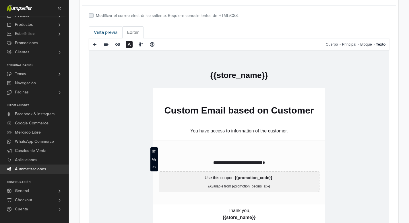
scroll to position [241, 0]
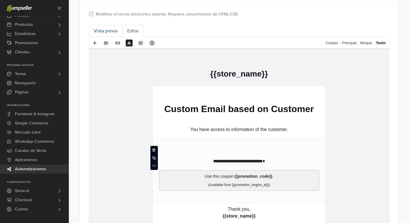
click at [105, 30] on link "Vista previa" at bounding box center [105, 31] width 33 height 12
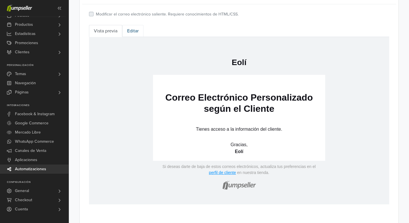
click at [126, 30] on link "Editar" at bounding box center [132, 31] width 21 height 12
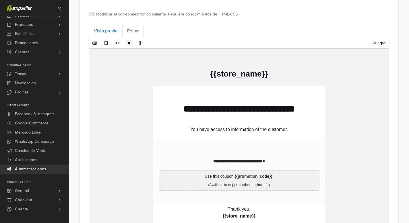
click at [220, 110] on p "**********" at bounding box center [238, 108] width 161 height 11
click at [259, 129] on p "You have access to information of the customer." at bounding box center [238, 129] width 161 height 7
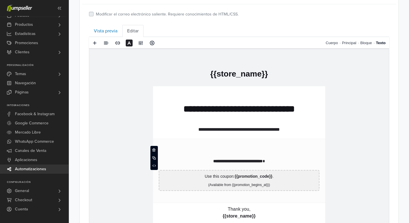
click at [246, 158] on p "**********" at bounding box center [238, 155] width 161 height 18
click at [246, 128] on p "**********" at bounding box center [238, 129] width 161 height 7
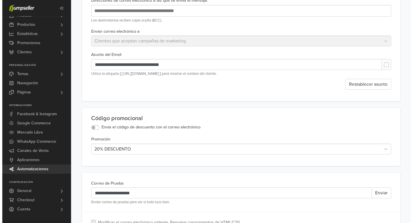
scroll to position [0, 0]
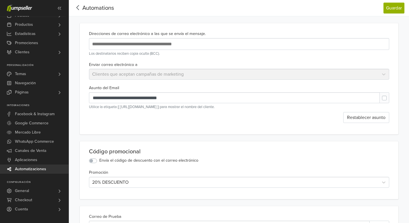
click at [81, 8] on icon at bounding box center [77, 7] width 9 height 7
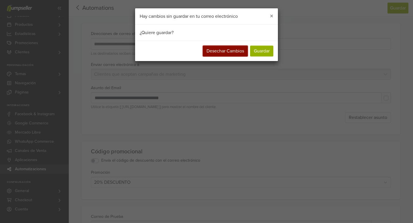
click at [225, 54] on button "Desechar Cambios" at bounding box center [225, 51] width 45 height 11
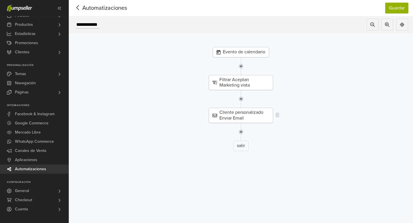
click at [240, 121] on div "Cliente personalizado Enviar Email" at bounding box center [241, 115] width 64 height 15
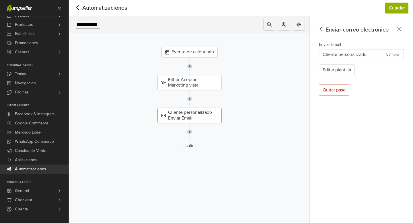
click at [393, 54] on p "Cambiar" at bounding box center [393, 54] width 14 height 6
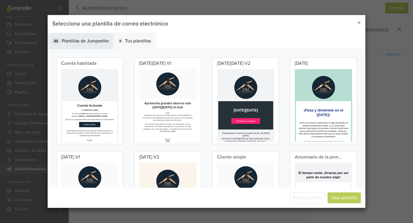
click at [141, 42] on span "Tus plantillas" at bounding box center [138, 41] width 26 height 7
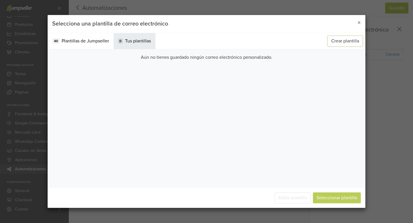
click at [349, 40] on button "Crear plantilla" at bounding box center [345, 41] width 35 height 11
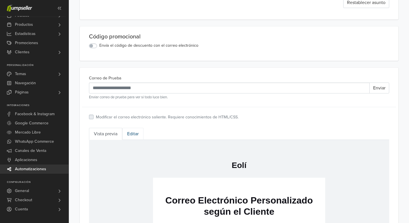
click at [134, 135] on link "Editar" at bounding box center [132, 134] width 21 height 12
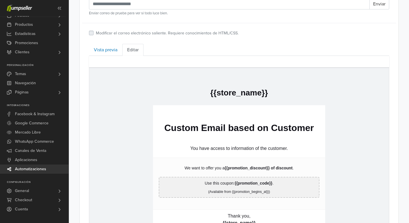
click at [213, 166] on p "We want to offer you a {{promotion_discount}} of discount ." at bounding box center [238, 168] width 161 height 6
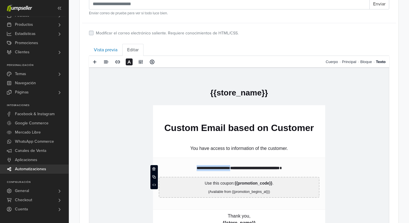
drag, startPoint x: 224, startPoint y: 169, endPoint x: 175, endPoint y: 167, distance: 49.6
click at [175, 167] on p "**********" at bounding box center [238, 168] width 161 height 6
click at [300, 167] on p "**********" at bounding box center [238, 168] width 161 height 6
drag, startPoint x: 299, startPoint y: 168, endPoint x: 158, endPoint y: 169, distance: 140.5
click at [158, 169] on p "**********" at bounding box center [238, 168] width 161 height 6
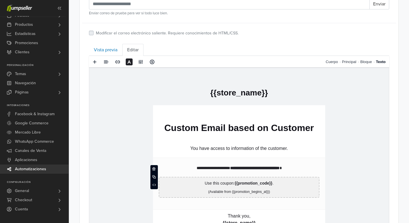
click at [183, 159] on td "**********" at bounding box center [239, 183] width 172 height 52
click at [147, 176] on icon at bounding box center [148, 177] width 3 height 3
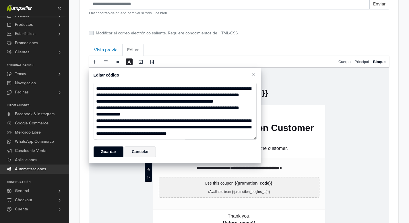
click at [145, 155] on button "Cancelar" at bounding box center [139, 152] width 31 height 11
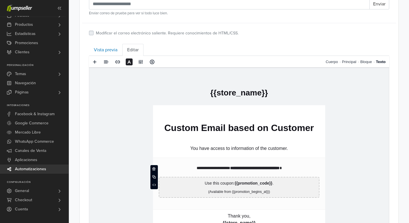
click at [219, 171] on p "**********" at bounding box center [238, 168] width 161 height 6
click at [154, 185] on icon at bounding box center [153, 184] width 3 height 3
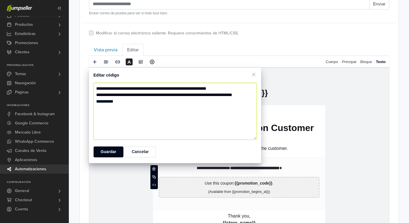
drag, startPoint x: 124, startPoint y: 112, endPoint x: 76, endPoint y: 60, distance: 70.6
click at [76, 60] on body "Ver Tienda Inicio 5 Pedidos Todos los Pedidos" at bounding box center [204, 52] width 409 height 489
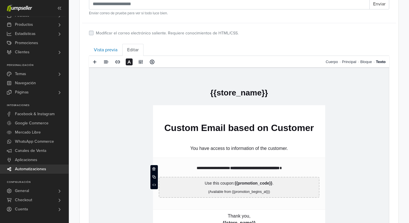
click at [183, 169] on p "**********" at bounding box center [238, 168] width 161 height 6
click at [151, 184] on span at bounding box center [154, 185] width 7 height 9
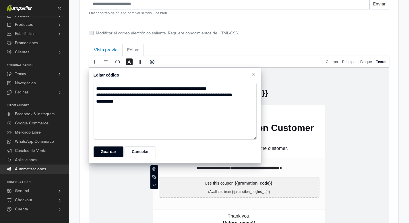
drag, startPoint x: 127, startPoint y: 108, endPoint x: 93, endPoint y: 89, distance: 38.0
click at [93, 89] on textarea "**********" at bounding box center [174, 111] width 163 height 57
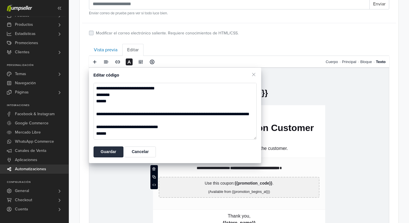
type textarea "**********"
click at [108, 153] on button "Guardar" at bounding box center [108, 152] width 30 height 11
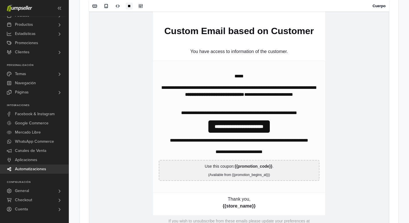
click at [348, 134] on td "**********" at bounding box center [238, 115] width 299 height 288
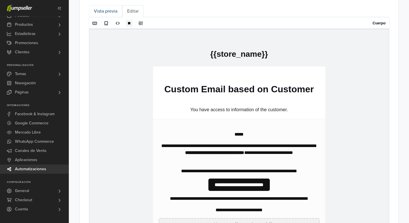
click at [107, 11] on link "Vista previa" at bounding box center [105, 11] width 33 height 12
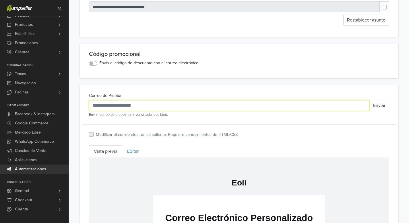
click at [305, 108] on input "Correo de Prueba" at bounding box center [229, 105] width 280 height 11
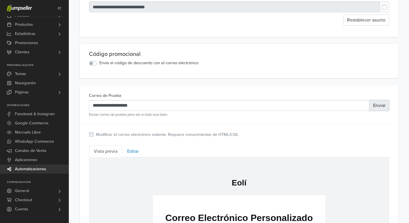
click at [380, 108] on button "Enviar" at bounding box center [379, 105] width 20 height 11
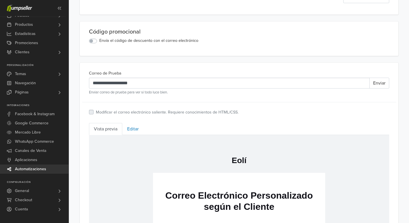
scroll to position [131, 0]
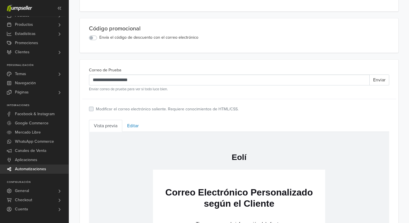
click at [96, 110] on label "Modificar el correo electrónico saliente. Requiere conocimientos de HTML/CSS." at bounding box center [167, 109] width 143 height 6
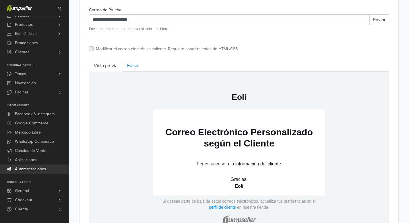
scroll to position [186, 0]
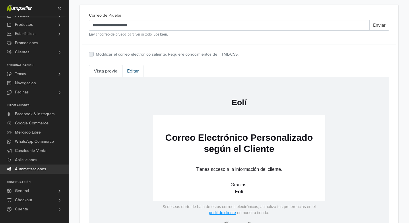
click at [135, 75] on link "Editar" at bounding box center [132, 71] width 21 height 12
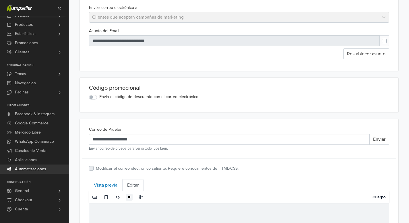
scroll to position [72, 0]
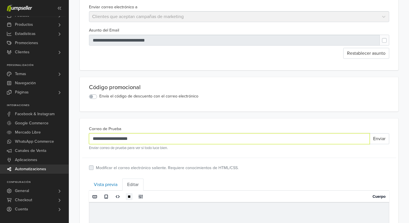
click at [151, 140] on input "**********" at bounding box center [229, 138] width 280 height 11
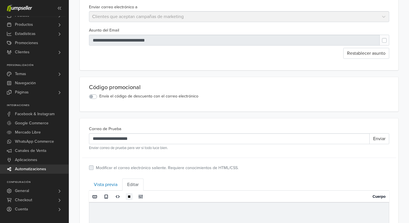
click at [194, 127] on div "**********" at bounding box center [239, 141] width 300 height 33
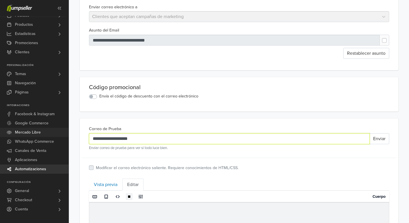
drag, startPoint x: 163, startPoint y: 139, endPoint x: 65, endPoint y: 135, distance: 98.2
click at [65, 135] on div "Ver Tienda Inicio 5 Pedidos Todos los Pedidos Beta" at bounding box center [204, 220] width 409 height 584
click at [101, 139] on input "**********" at bounding box center [229, 138] width 280 height 11
click at [186, 134] on input "**********" at bounding box center [229, 138] width 280 height 11
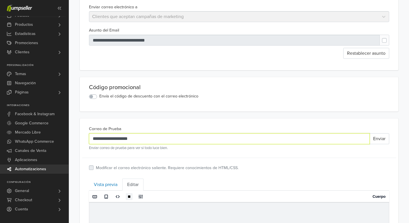
click at [184, 141] on input "**********" at bounding box center [229, 138] width 280 height 11
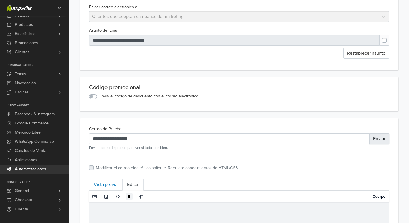
click at [380, 142] on button "Enviar" at bounding box center [379, 138] width 20 height 11
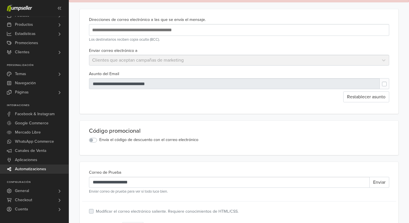
scroll to position [0, 0]
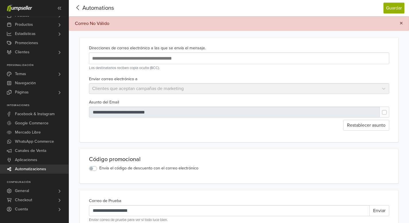
drag, startPoint x: 401, startPoint y: 24, endPoint x: 386, endPoint y: 33, distance: 17.7
click at [401, 25] on span "×" at bounding box center [400, 23] width 3 height 8
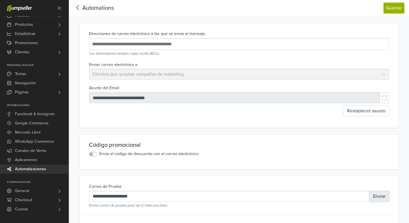
click at [382, 195] on button "Enviar" at bounding box center [379, 196] width 20 height 11
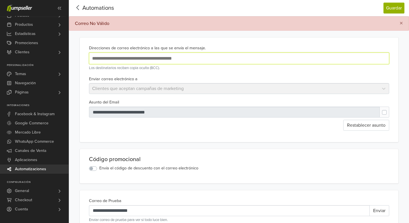
click at [174, 61] on input "text" at bounding box center [184, 58] width 186 height 8
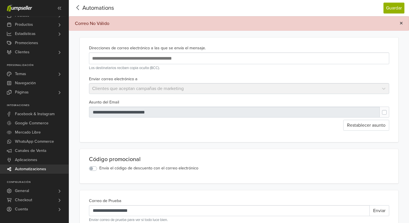
click at [400, 24] on span "×" at bounding box center [400, 23] width 3 height 8
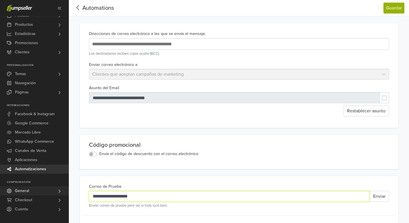
drag, startPoint x: 146, startPoint y: 195, endPoint x: 49, endPoint y: 190, distance: 97.3
drag, startPoint x: 148, startPoint y: 197, endPoint x: 86, endPoint y: 193, distance: 62.4
type input "**********"
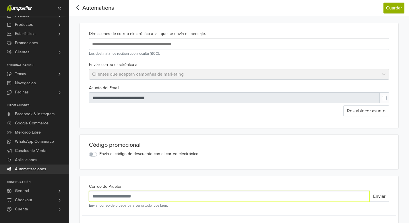
type input "**********"
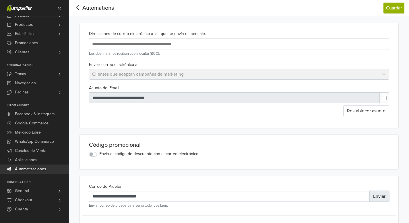
click at [377, 196] on button "Enviar" at bounding box center [379, 196] width 20 height 11
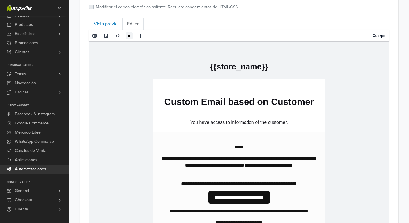
scroll to position [231, 0]
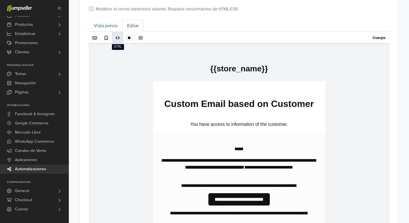
click at [120, 40] on span at bounding box center [117, 38] width 9 height 9
type textarea "**********"
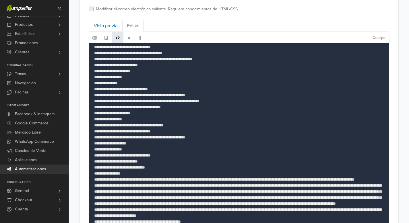
scroll to position [0, 0]
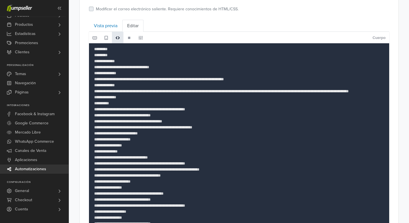
click at [140, 38] on span at bounding box center [140, 38] width 5 height 5
click at [404, 102] on div "**********" at bounding box center [239, 57] width 340 height 577
click at [192, 39] on div "Cuerpo" at bounding box center [267, 37] width 243 height 11
click at [126, 38] on span at bounding box center [129, 37] width 7 height 7
click at [105, 39] on span at bounding box center [106, 38] width 5 height 5
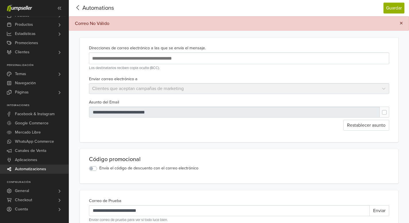
drag, startPoint x: 401, startPoint y: 23, endPoint x: 392, endPoint y: 36, distance: 15.5
click at [400, 23] on span "×" at bounding box center [400, 23] width 3 height 8
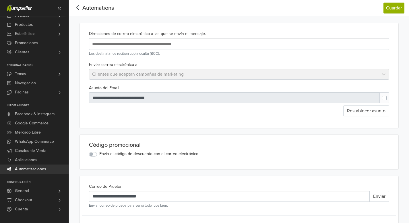
click at [76, 8] on icon at bounding box center [77, 7] width 9 height 7
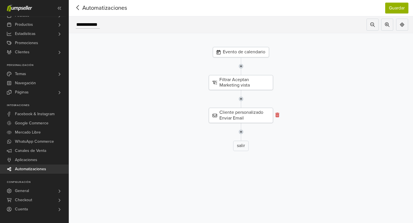
click at [276, 115] on icon at bounding box center [277, 115] width 4 height 5
click at [241, 99] on img at bounding box center [241, 99] width 5 height 18
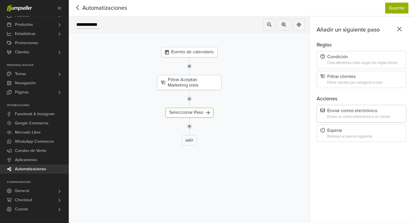
click at [348, 113] on div "Enviar correo electrónico" at bounding box center [361, 110] width 82 height 5
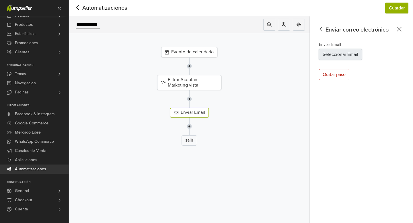
click at [336, 58] on button "Seleccionar Email" at bounding box center [340, 54] width 43 height 11
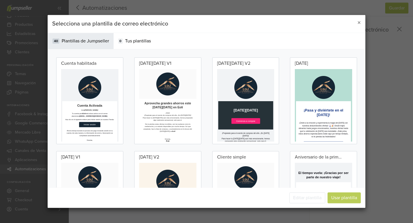
click at [169, 164] on h2 "Cuenta Activada" at bounding box center [133, 160] width 126 height 11
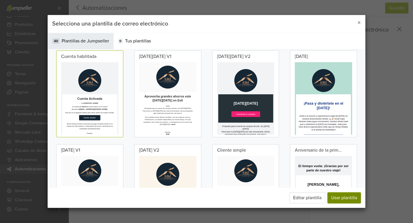
click at [342, 198] on button "Usar plantilla" at bounding box center [344, 198] width 33 height 11
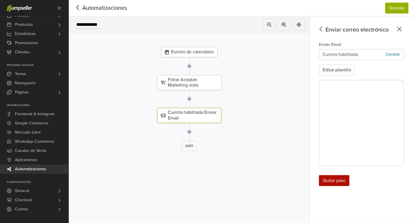
click at [341, 180] on div "Quitar paso" at bounding box center [334, 180] width 30 height 11
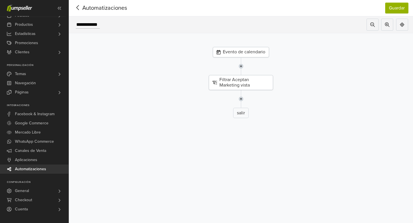
click at [243, 101] on img at bounding box center [241, 99] width 5 height 18
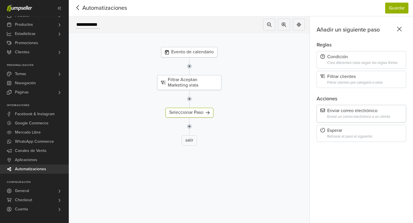
click at [346, 114] on div "Enviar correo electrónico Enviar un correo electrónico a un cliente" at bounding box center [361, 113] width 89 height 17
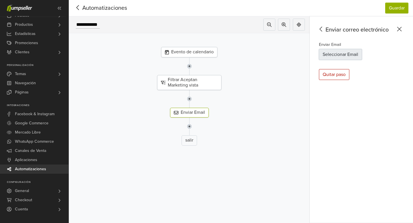
click at [334, 55] on button "Seleccionar Email" at bounding box center [340, 54] width 43 height 11
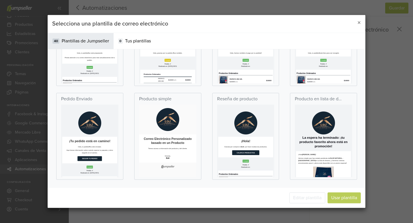
click at [224, 152] on td at bounding box center [211, 141] width 132 height 57
click at [207, 160] on td "Productos Ordenados" at bounding box center [210, 204] width 137 height 92
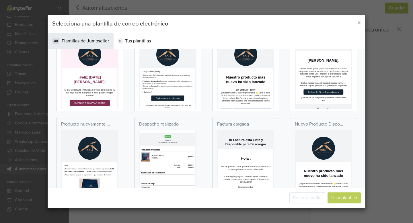
click at [254, 147] on td "Creado Pedido: # Realizado en: [DATE] 08:51" at bounding box center [210, 154] width 126 height 22
click at [171, 122] on p "Despacho realizado" at bounding box center [159, 124] width 40 height 7
click at [249, 145] on td "¡Hola [PERSON_NAME] ! ¡Bienvenido a Eolí! Estamos encantados de tenerte como pa…" at bounding box center [210, 147] width 137 height 63
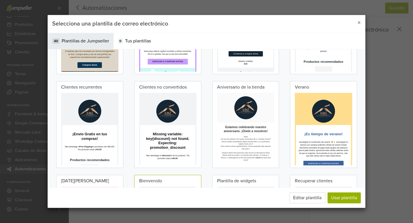
click at [235, 187] on td "Missing variable: key{discount} not found. Expecting: promotion_discount" at bounding box center [210, 207] width 137 height 68
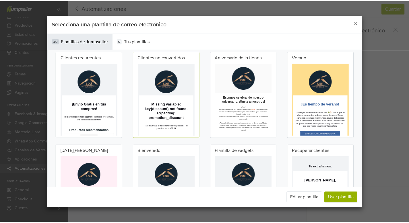
scroll to position [382, 0]
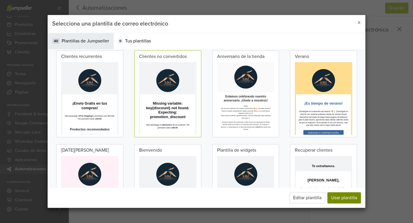
click at [338, 196] on button "Usar plantilla" at bounding box center [344, 198] width 33 height 11
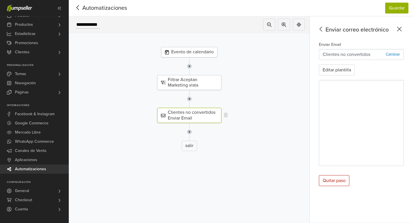
click at [203, 117] on div "Clientes no convertidos Enviar Email" at bounding box center [189, 115] width 64 height 15
click at [339, 67] on button "Editar plantilla" at bounding box center [337, 70] width 36 height 11
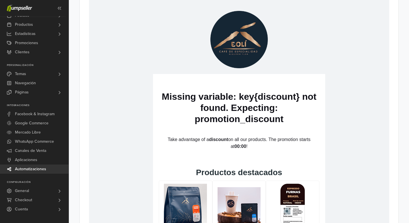
scroll to position [261, 0]
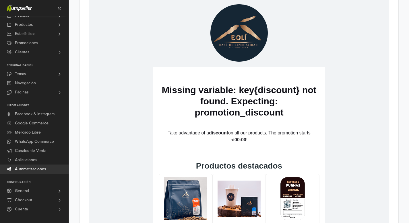
click at [262, 96] on h1 "Missing variable: key{discount} not found. Expecting: promotion_discount" at bounding box center [238, 102] width 161 height 34
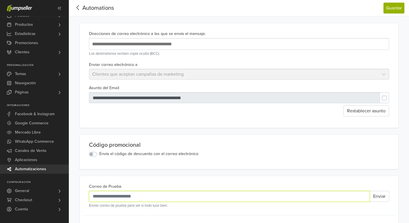
click at [169, 196] on input "Correo de Prueba" at bounding box center [229, 196] width 280 height 11
type input "**********"
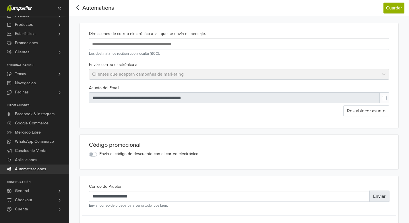
click at [381, 199] on button "Enviar" at bounding box center [379, 196] width 20 height 11
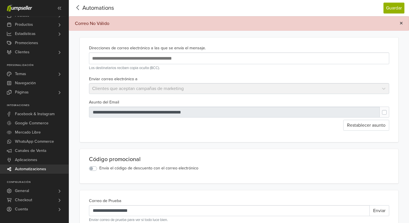
click at [399, 25] on span "×" at bounding box center [400, 23] width 3 height 8
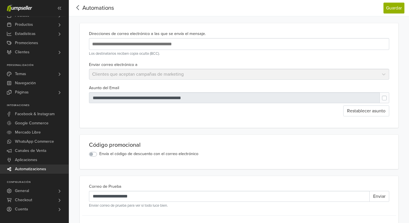
click at [79, 10] on icon at bounding box center [77, 7] width 9 height 7
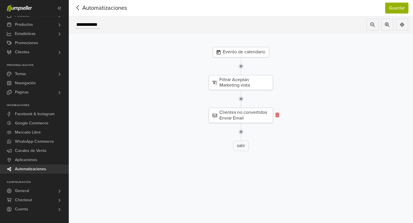
click at [277, 115] on icon at bounding box center [277, 115] width 4 height 5
click at [277, 82] on icon at bounding box center [278, 82] width 4 height 5
click at [249, 48] on div "Evento de calendario" at bounding box center [241, 52] width 56 height 10
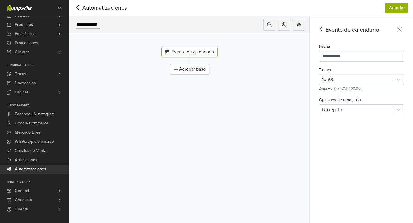
click at [399, 30] on icon at bounding box center [399, 29] width 9 height 7
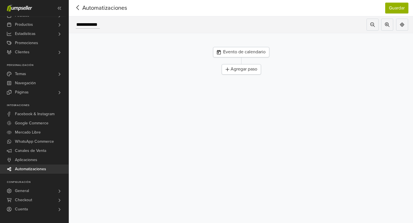
click at [78, 10] on icon at bounding box center [77, 7] width 9 height 7
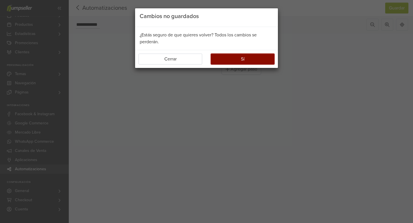
click at [234, 61] on button "Sí" at bounding box center [243, 59] width 64 height 11
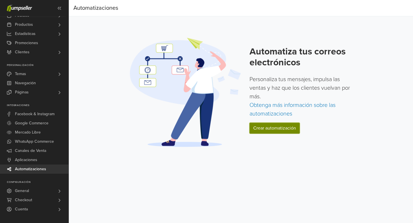
click at [280, 129] on link "Crear automatización" at bounding box center [275, 128] width 50 height 11
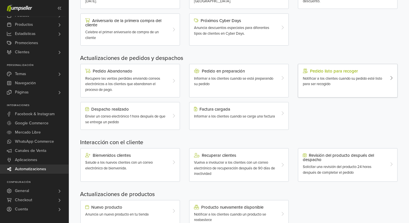
scroll to position [143, 0]
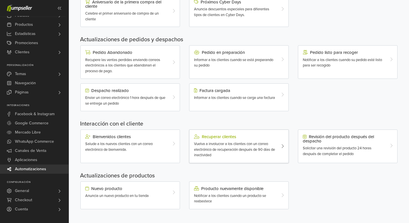
click at [235, 139] on div "Recuperar clientes" at bounding box center [235, 137] width 82 height 5
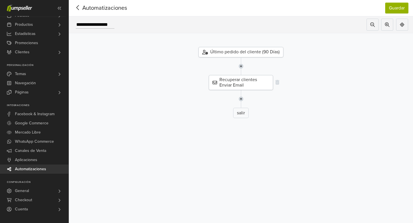
click at [246, 84] on div "Recuperar clientes Enviar Email" at bounding box center [241, 82] width 64 height 15
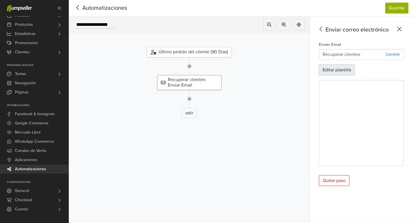
click at [343, 69] on button "Editar plantilla" at bounding box center [337, 70] width 36 height 11
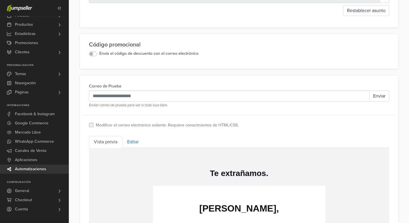
scroll to position [110, 0]
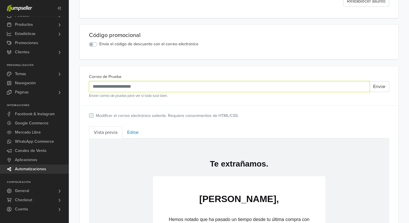
click at [148, 85] on input "Correo de Prueba" at bounding box center [229, 86] width 280 height 11
click at [261, 88] on input "**********" at bounding box center [229, 86] width 280 height 11
type input "**********"
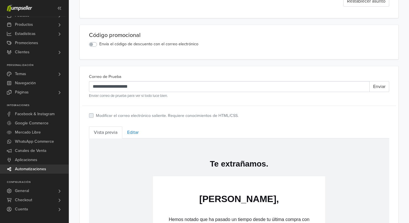
click at [321, 78] on div "**********" at bounding box center [239, 89] width 300 height 33
click at [385, 88] on button "Enviar" at bounding box center [379, 86] width 20 height 11
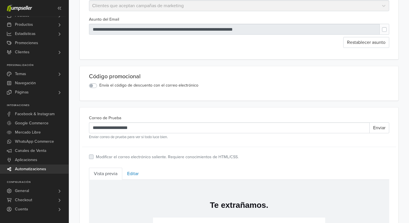
scroll to position [0, 0]
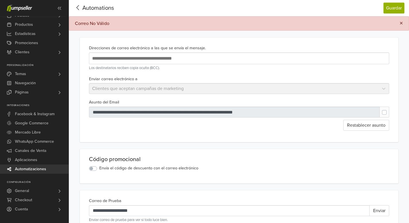
drag, startPoint x: 402, startPoint y: 24, endPoint x: 393, endPoint y: 43, distance: 21.4
click at [402, 24] on span "×" at bounding box center [400, 23] width 3 height 8
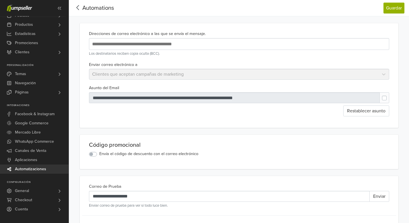
click at [76, 9] on icon at bounding box center [77, 7] width 9 height 7
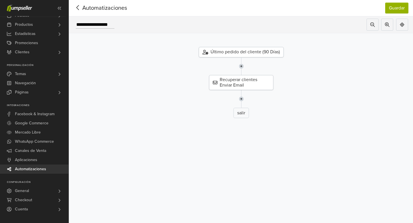
click at [267, 54] on div "Último pedido del cliente (90 Días)" at bounding box center [241, 52] width 85 height 10
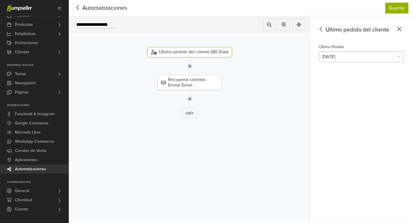
click at [363, 57] on div at bounding box center [356, 57] width 68 height 8
click at [362, 57] on div at bounding box center [356, 57] width 68 height 8
click at [197, 84] on div "Recuperar clientes Enviar Email" at bounding box center [189, 82] width 64 height 15
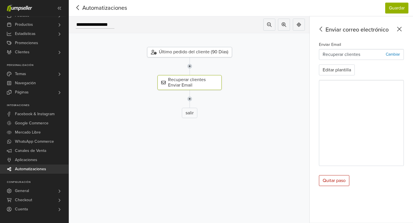
click at [79, 6] on icon at bounding box center [77, 7] width 9 height 7
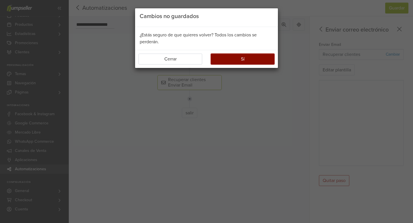
drag, startPoint x: 218, startPoint y: 56, endPoint x: 216, endPoint y: 64, distance: 8.6
click at [218, 56] on button "Sí" at bounding box center [243, 59] width 64 height 11
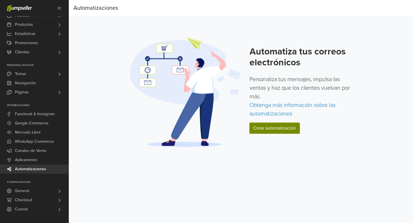
click at [271, 133] on link "Crear automatización" at bounding box center [275, 128] width 50 height 11
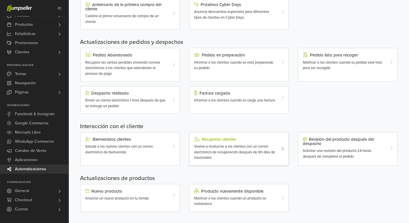
scroll to position [142, 0]
click at [220, 145] on span "Vuelva a involucrar a los clientes con un correo electrónico de recuperación de…" at bounding box center [234, 151] width 81 height 16
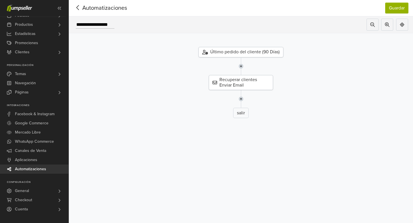
click at [239, 66] on img at bounding box center [241, 66] width 5 height 18
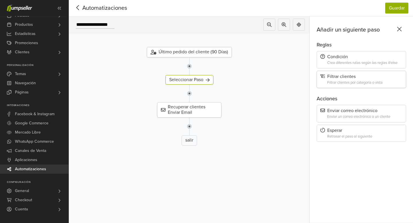
click at [350, 81] on div "Filtrar clientes por categoría o vista" at bounding box center [364, 83] width 75 height 4
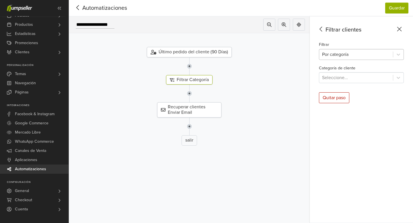
click at [338, 56] on div at bounding box center [356, 54] width 68 height 8
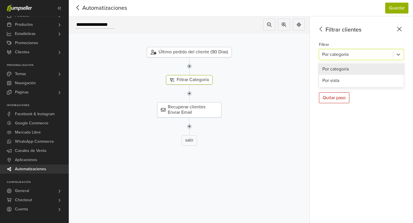
click at [340, 56] on div at bounding box center [356, 54] width 68 height 8
click at [344, 56] on div at bounding box center [356, 54] width 68 height 8
click at [349, 81] on div "Por vista" at bounding box center [361, 80] width 85 height 11
click at [346, 79] on div at bounding box center [356, 78] width 68 height 8
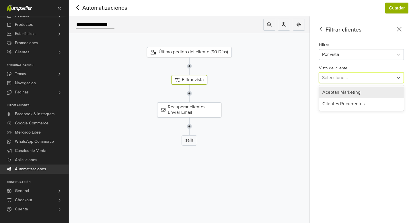
click at [348, 79] on div at bounding box center [356, 78] width 68 height 8
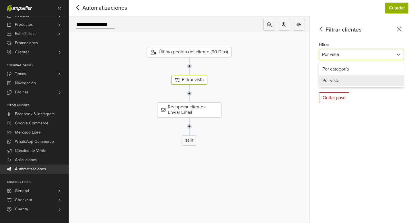
click at [342, 58] on div at bounding box center [356, 54] width 68 height 8
click at [343, 67] on div "Por categoría" at bounding box center [361, 68] width 85 height 11
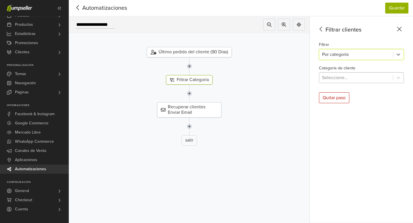
click at [347, 75] on div at bounding box center [356, 78] width 68 height 8
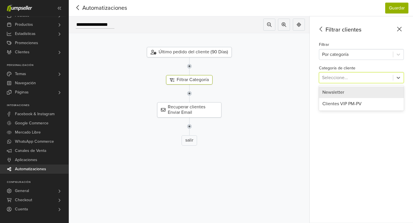
click at [348, 77] on div at bounding box center [356, 78] width 68 height 8
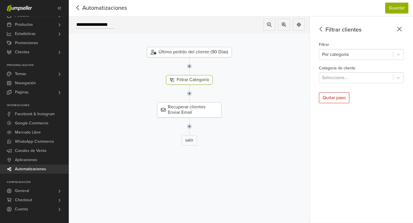
click at [323, 31] on icon at bounding box center [321, 29] width 9 height 7
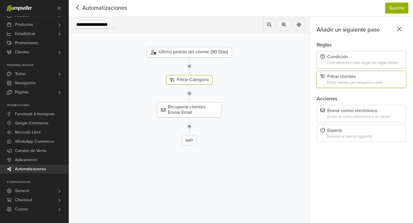
click at [350, 62] on div "Crea diferentes rutas según las reglas if/else" at bounding box center [364, 63] width 75 height 4
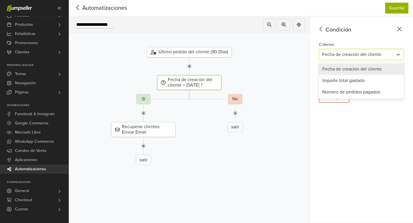
click at [357, 58] on div at bounding box center [356, 54] width 68 height 8
click at [361, 32] on div "Condición" at bounding box center [360, 30] width 87 height 9
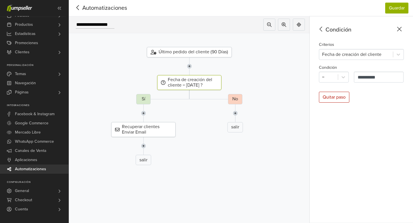
click at [321, 30] on icon at bounding box center [321, 29] width 9 height 7
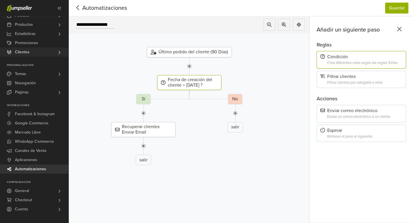
click at [32, 49] on link "Clientes" at bounding box center [34, 52] width 69 height 9
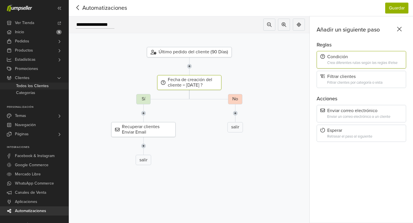
click at [34, 86] on span "Todos los Clientes" at bounding box center [32, 86] width 33 height 7
click at [76, 9] on icon at bounding box center [77, 7] width 9 height 7
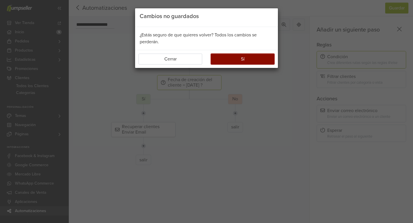
click at [242, 58] on button "Sí" at bounding box center [243, 59] width 64 height 11
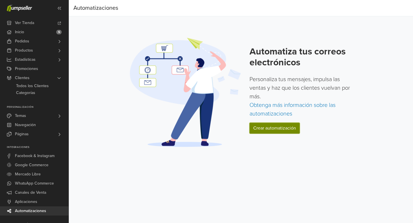
click at [271, 129] on link "Crear automatización" at bounding box center [275, 128] width 50 height 11
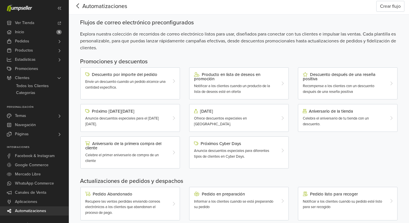
scroll to position [143, 0]
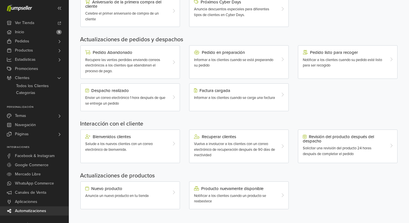
click at [216, 153] on div "Vuelva a involucrar a los clientes con un correo electrónico de recuperación de…" at bounding box center [235, 149] width 82 height 17
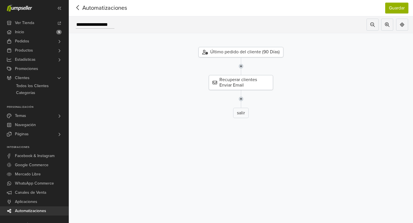
click at [267, 54] on div "Último pedido del cliente (90 Días)" at bounding box center [240, 52] width 85 height 10
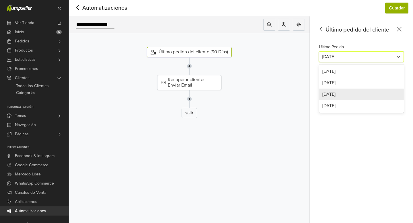
click at [354, 58] on div at bounding box center [356, 57] width 68 height 8
click at [355, 70] on div "[DATE]" at bounding box center [361, 71] width 85 height 11
click at [281, 83] on div "Recuperar clientes Enviar Email" at bounding box center [190, 82] width 250 height 15
click at [198, 85] on div "Recuperar clientes Enviar Email" at bounding box center [189, 82] width 64 height 15
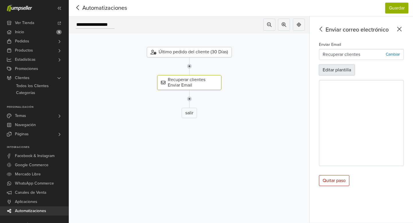
click at [347, 72] on button "Editar plantilla" at bounding box center [337, 70] width 36 height 11
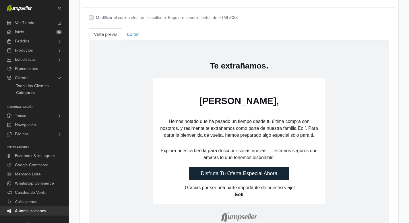
scroll to position [208, 0]
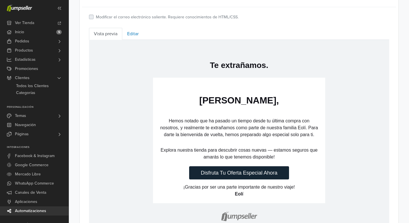
click at [247, 172] on link "Disfruta Tu Oferta Especial Ahora" at bounding box center [239, 172] width 100 height 13
click at [134, 37] on link "Editar" at bounding box center [132, 34] width 21 height 12
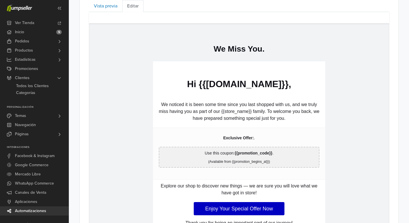
scroll to position [237, 0]
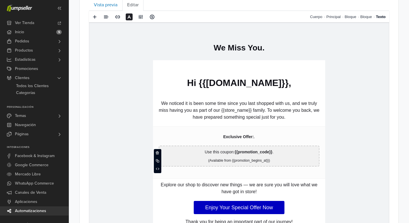
click at [260, 152] on strong "{{promotion_code}}" at bounding box center [253, 151] width 38 height 5
click at [263, 153] on strong "**********" at bounding box center [250, 152] width 26 height 4
drag, startPoint x: 239, startPoint y: 151, endPoint x: 268, endPoint y: 154, distance: 29.9
click at [268, 154] on p "**********" at bounding box center [239, 152] width 154 height 6
click at [112, 6] on link "Vista previa" at bounding box center [105, 5] width 33 height 12
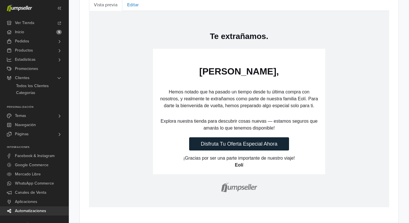
click at [248, 126] on p "Explora nuestra tienda para descubrir cosas nuevas — estamos seguros que amarás…" at bounding box center [238, 125] width 161 height 14
click at [134, 9] on link "Editar" at bounding box center [132, 5] width 21 height 12
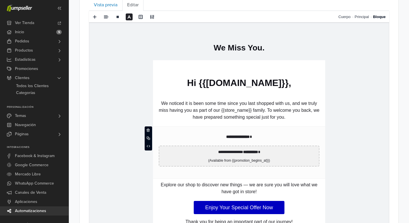
click at [264, 133] on td "**********" at bounding box center [239, 152] width 172 height 52
click at [266, 161] on p "(Available from {{promotion_begins_at}})" at bounding box center [239, 160] width 154 height 5
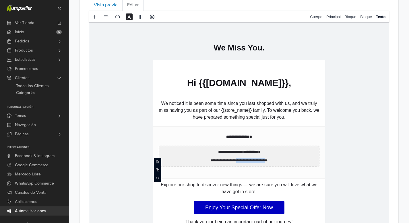
drag, startPoint x: 267, startPoint y: 161, endPoint x: 235, endPoint y: 161, distance: 31.8
click at [234, 161] on p "**********" at bounding box center [239, 160] width 154 height 5
click at [108, 8] on link "Vista previa" at bounding box center [105, 5] width 33 height 12
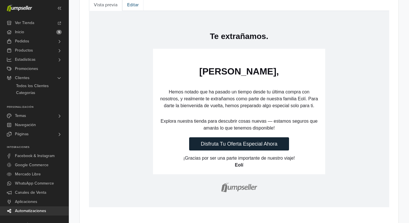
click at [128, 6] on link "Editar" at bounding box center [132, 5] width 21 height 12
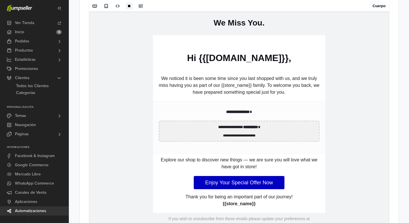
scroll to position [262, 0]
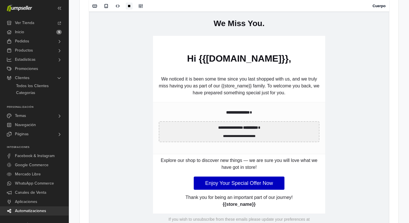
click at [250, 136] on p "**********" at bounding box center [239, 136] width 154 height 5
click at [260, 137] on p "**********" at bounding box center [239, 136] width 154 height 5
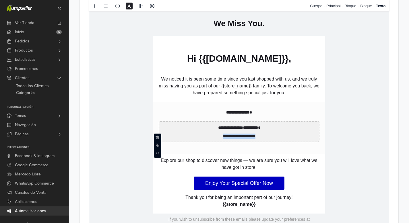
click at [260, 137] on p "**********" at bounding box center [239, 136] width 154 height 5
click at [374, 136] on td "**********" at bounding box center [238, 128] width 299 height 260
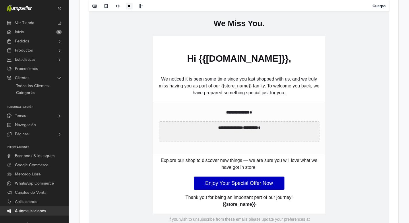
click at [249, 111] on strong "**********" at bounding box center [238, 112] width 24 height 4
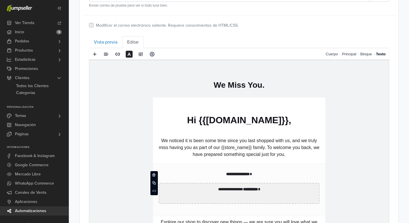
scroll to position [199, 0]
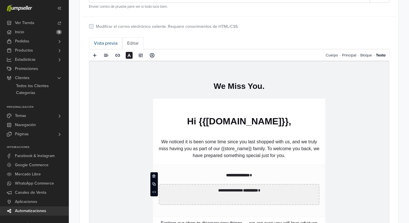
click at [112, 44] on link "Vista previa" at bounding box center [105, 43] width 33 height 12
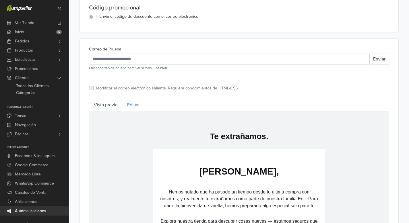
scroll to position [138, 0]
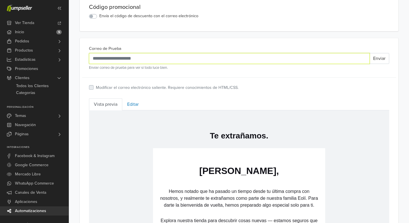
click at [181, 60] on input "Correo de Prueba" at bounding box center [229, 58] width 280 height 11
type input "**********"
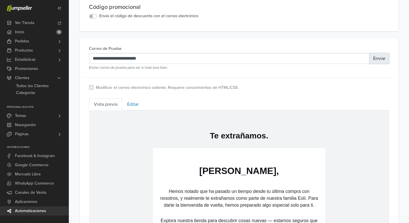
click at [375, 61] on button "Enviar" at bounding box center [379, 58] width 20 height 11
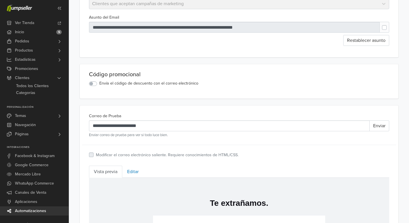
scroll to position [0, 0]
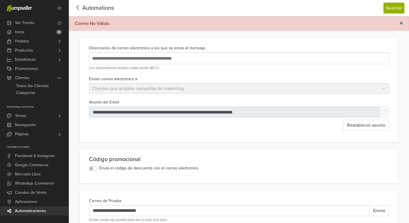
click at [400, 24] on span "×" at bounding box center [400, 23] width 3 height 8
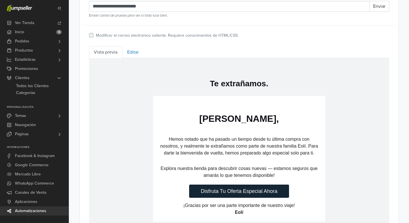
scroll to position [200, 0]
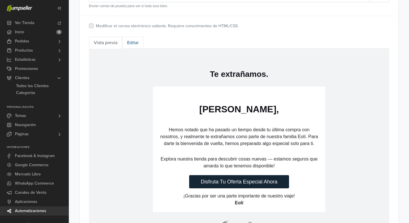
click at [135, 45] on link "Editar" at bounding box center [132, 43] width 21 height 12
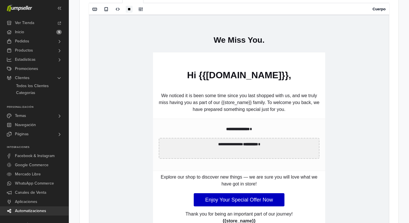
scroll to position [245, 0]
click at [243, 129] on strong "**********" at bounding box center [238, 128] width 24 height 4
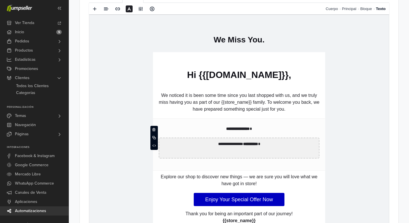
click at [213, 148] on td "**********" at bounding box center [238, 147] width 161 height 21
click at [157, 157] on span at bounding box center [154, 157] width 7 height 9
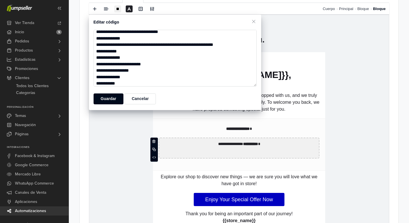
scroll to position [58, 0]
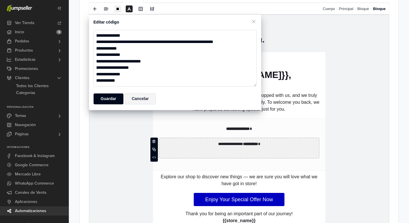
click at [140, 101] on button "Cancelar" at bounding box center [139, 98] width 31 height 11
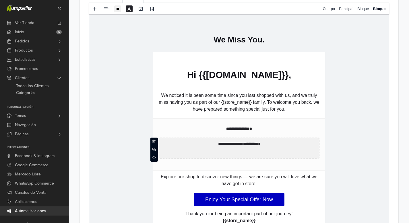
click at [167, 130] on p "**********" at bounding box center [238, 129] width 161 height 6
click at [153, 144] on icon at bounding box center [153, 145] width 3 height 3
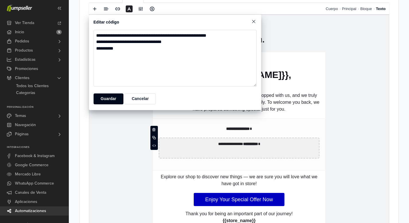
click at [253, 23] on span at bounding box center [254, 22] width 6 height 6
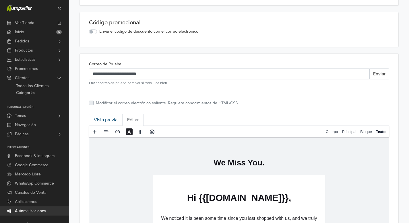
scroll to position [121, 0]
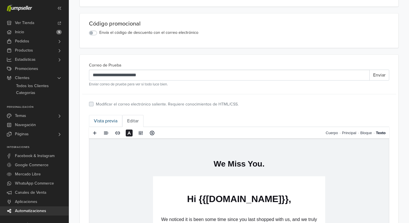
click at [108, 120] on link "Vista previa" at bounding box center [105, 121] width 33 height 12
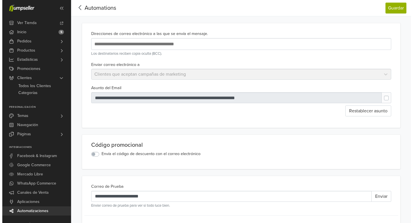
scroll to position [1, 0]
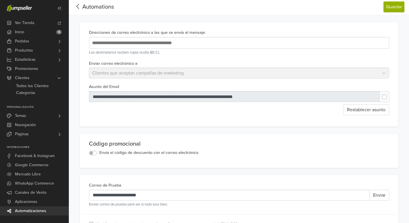
click at [99, 153] on label "Envía el código de descuento con el correo electrónico" at bounding box center [148, 153] width 99 height 6
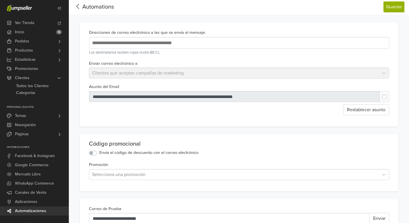
click at [78, 9] on icon at bounding box center [77, 6] width 9 height 7
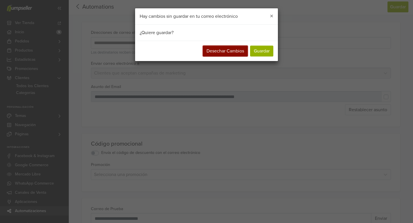
click at [235, 47] on button "Desechar Cambios" at bounding box center [225, 51] width 45 height 11
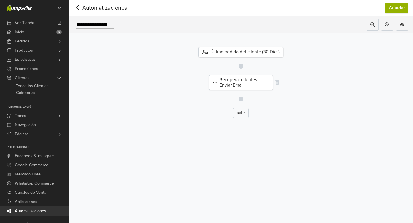
click at [260, 82] on div "Recuperar clientes Enviar Email" at bounding box center [241, 82] width 64 height 15
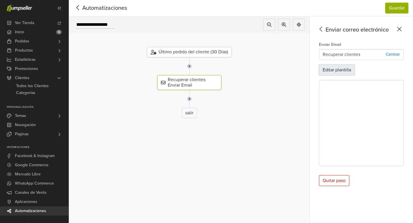
click at [343, 73] on button "Editar plantilla" at bounding box center [337, 70] width 36 height 11
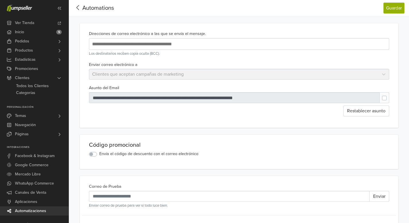
click at [145, 49] on div at bounding box center [239, 44] width 300 height 12
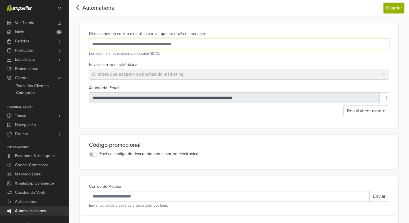
click at [145, 48] on input "text" at bounding box center [184, 44] width 186 height 8
click at [99, 153] on label "Envía el código de descuento con el correo electrónico" at bounding box center [148, 154] width 99 height 6
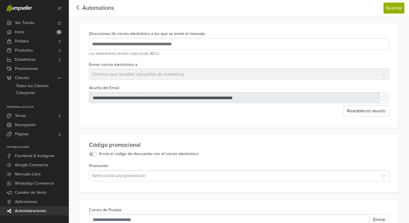
click at [124, 178] on div "Selecciona una promoción" at bounding box center [239, 175] width 300 height 11
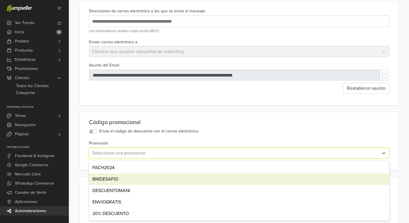
scroll to position [23, 0]
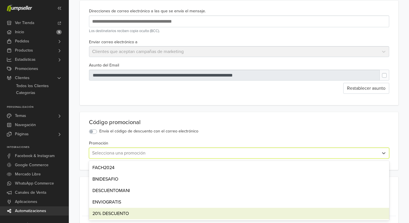
click at [114, 214] on div "20% DESCUENTO" at bounding box center [239, 213] width 300 height 11
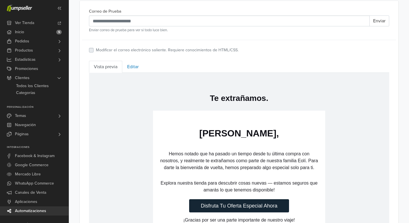
scroll to position [82, 0]
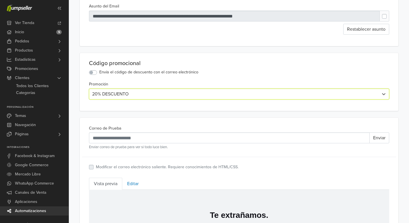
click at [157, 115] on main "**********" at bounding box center [238, 177] width 327 height 473
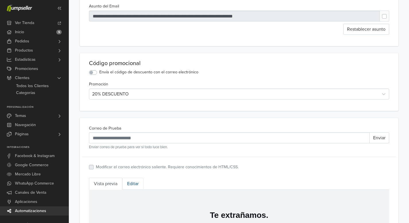
click at [130, 184] on link "Editar" at bounding box center [132, 184] width 21 height 12
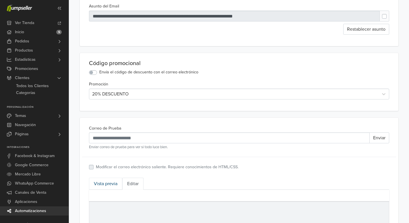
click at [109, 181] on link "Vista previa" at bounding box center [105, 184] width 33 height 12
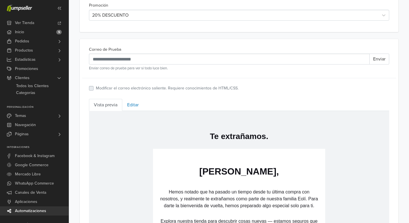
scroll to position [160, 0]
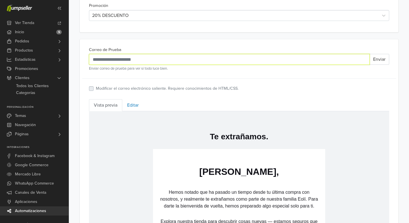
click at [121, 61] on input "Correo de Prueba" at bounding box center [229, 59] width 280 height 11
type input "**********"
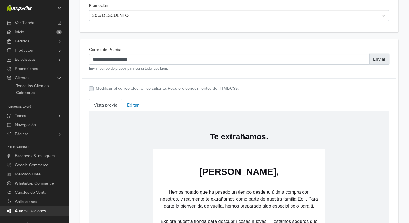
click at [377, 64] on button "Enviar" at bounding box center [379, 59] width 20 height 11
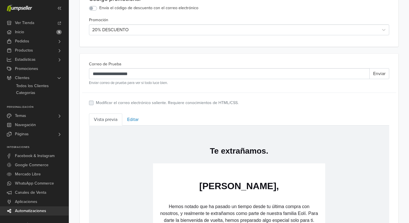
scroll to position [0, 0]
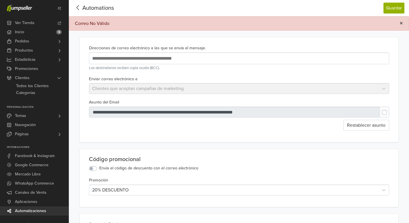
click at [403, 24] on button "×" at bounding box center [400, 24] width 15 height 14
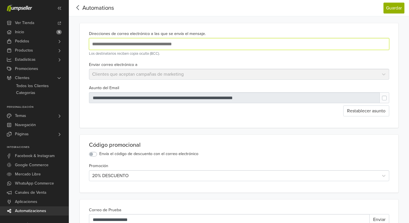
click at [176, 46] on input "text" at bounding box center [184, 44] width 186 height 8
type input "**********"
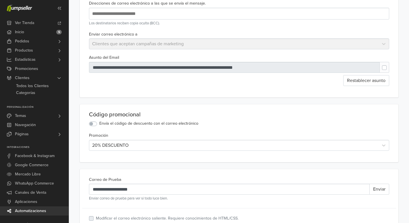
scroll to position [139, 0]
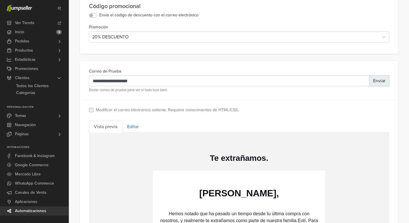
click at [378, 84] on button "Enviar" at bounding box center [379, 80] width 20 height 11
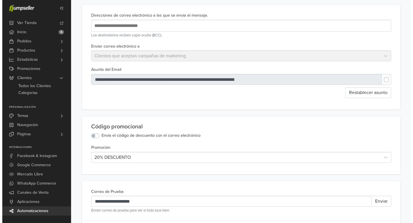
scroll to position [0, 0]
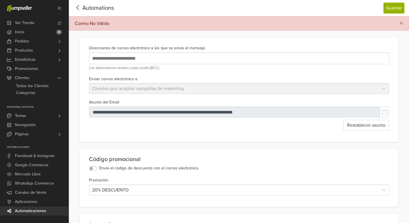
click at [76, 8] on icon at bounding box center [77, 7] width 9 height 7
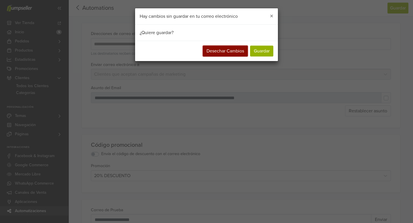
click at [234, 54] on button "Desechar Cambios" at bounding box center [225, 51] width 45 height 11
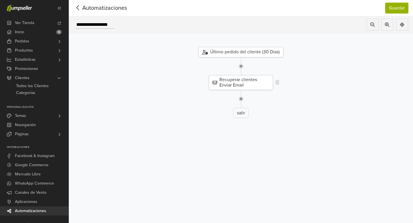
click at [260, 85] on div "Recuperar clientes Enviar Email" at bounding box center [241, 82] width 64 height 15
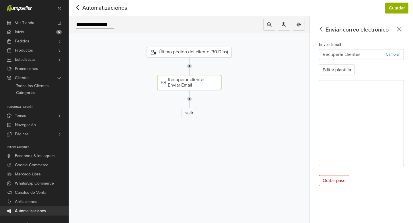
click at [394, 56] on p "Cambiar" at bounding box center [393, 54] width 14 height 6
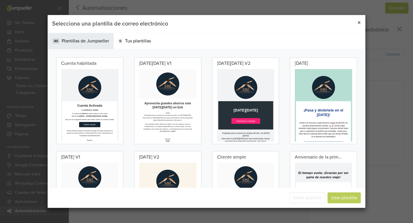
click at [357, 24] on button "×" at bounding box center [359, 23] width 13 height 16
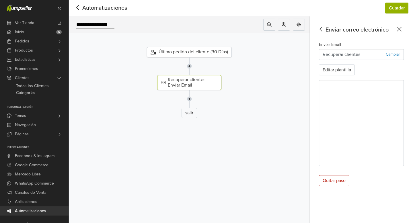
click at [81, 7] on icon at bounding box center [77, 7] width 9 height 7
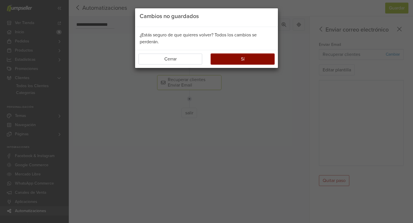
click at [237, 59] on button "Sí" at bounding box center [243, 59] width 64 height 11
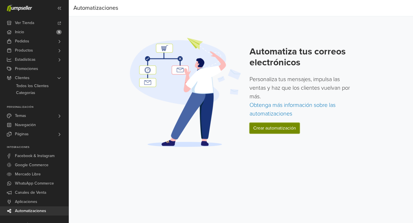
click at [278, 130] on link "Crear automatización" at bounding box center [275, 128] width 50 height 11
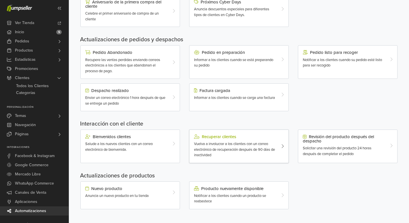
click at [239, 153] on div "Vuelva a involucrar a los clientes con un correo electrónico de recuperación de…" at bounding box center [235, 149] width 82 height 17
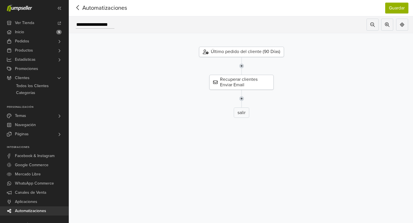
click at [240, 65] on img at bounding box center [241, 66] width 5 height 18
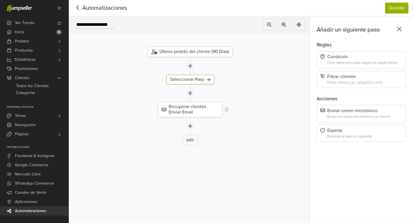
click at [196, 111] on div "Recuperar clientes Enviar Email" at bounding box center [190, 109] width 64 height 15
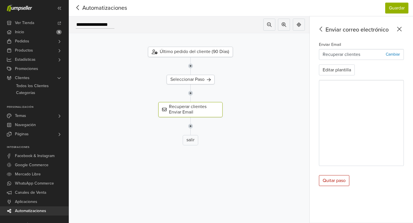
click at [392, 54] on p "Cambiar" at bounding box center [393, 54] width 14 height 6
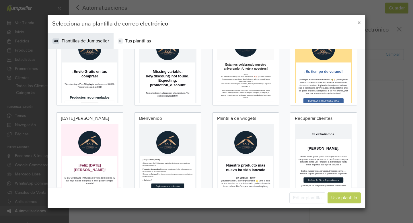
click at [373, 144] on td "Te extrañamos." at bounding box center [366, 148] width 137 height 15
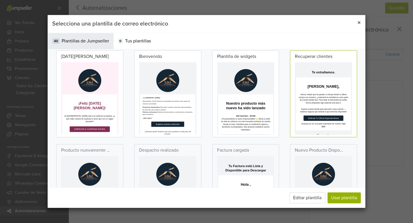
click at [359, 23] on span "×" at bounding box center [358, 23] width 3 height 8
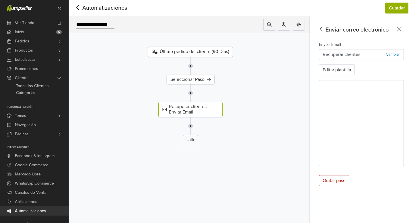
click at [77, 9] on icon at bounding box center [77, 7] width 9 height 7
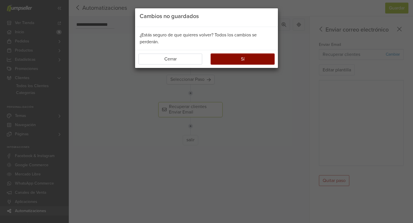
drag, startPoint x: 242, startPoint y: 60, endPoint x: 249, endPoint y: 61, distance: 6.9
click at [242, 60] on button "Sí" at bounding box center [243, 59] width 64 height 11
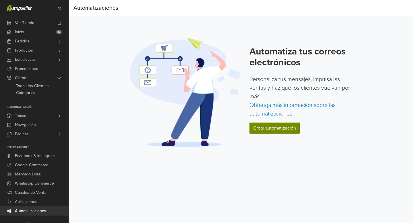
click at [291, 128] on link "Crear automatización" at bounding box center [275, 128] width 50 height 11
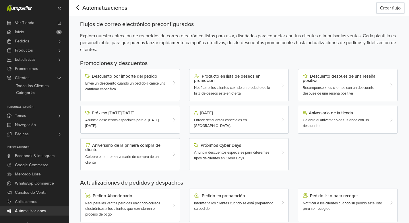
click at [390, 8] on button "Crear flujo" at bounding box center [390, 8] width 28 height 11
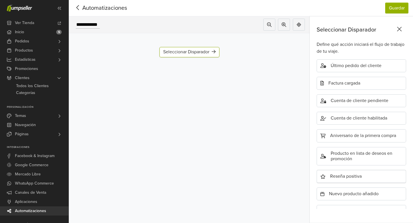
scroll to position [147, 0]
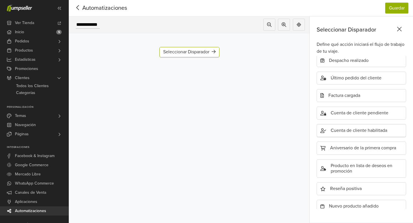
click at [347, 135] on div "Cuenta de cliente habilitada" at bounding box center [361, 130] width 89 height 13
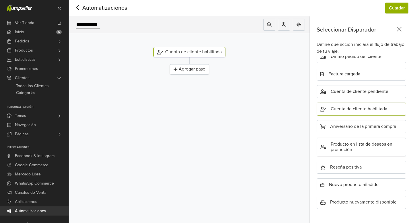
scroll to position [172, 0]
click at [205, 51] on div "Cuenta de cliente habilitada" at bounding box center [189, 52] width 72 height 10
click at [196, 71] on div "Agregar paso" at bounding box center [189, 69] width 39 height 10
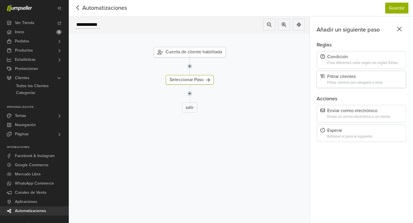
click at [358, 81] on div "Filtrar clientes por categoría o vista" at bounding box center [364, 83] width 75 height 4
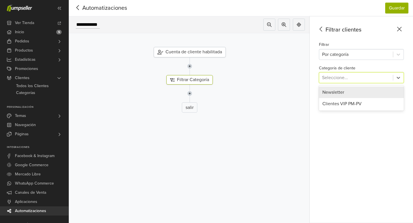
drag, startPoint x: 346, startPoint y: 77, endPoint x: 346, endPoint y: 82, distance: 4.3
click at [346, 78] on div at bounding box center [356, 78] width 68 height 8
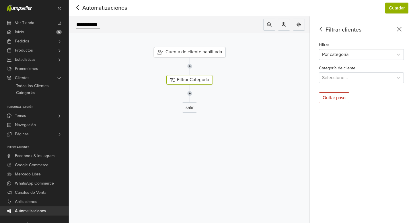
drag, startPoint x: 379, startPoint y: 128, endPoint x: 359, endPoint y: 97, distance: 37.0
click at [379, 127] on div "Filtrar clientes Filtrar Por categoría Categoría de cliente Seleccione... Quita…" at bounding box center [361, 119] width 103 height 207
click at [350, 56] on div at bounding box center [356, 54] width 68 height 8
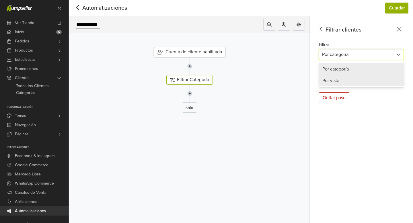
drag, startPoint x: 351, startPoint y: 83, endPoint x: 344, endPoint y: 69, distance: 15.1
click at [351, 83] on div "Por vista" at bounding box center [361, 80] width 85 height 11
click at [342, 56] on div at bounding box center [356, 54] width 68 height 8
click at [340, 72] on div "Por categoría" at bounding box center [361, 68] width 85 height 11
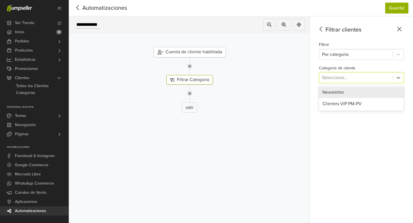
click at [342, 77] on div at bounding box center [356, 78] width 68 height 8
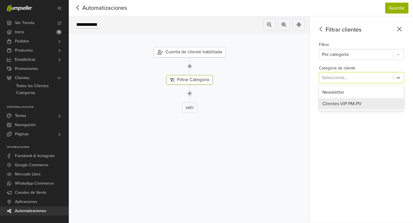
click at [363, 131] on div "Filtrar clientes Filtrar Por categoría Categoría de cliente Clientes VIP PM-PV,…" at bounding box center [361, 119] width 103 height 207
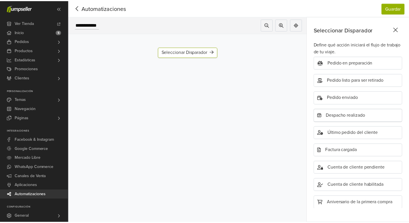
scroll to position [106, 0]
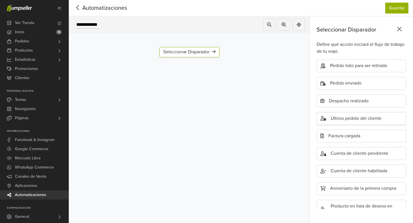
click at [360, 118] on div "Último pedido del cliente" at bounding box center [361, 118] width 89 height 13
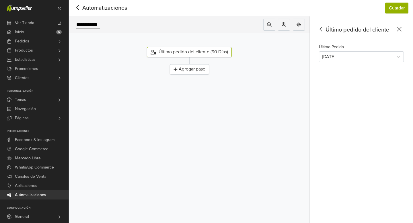
click at [346, 47] on div "Último Pedido Hace 90 días" at bounding box center [361, 52] width 85 height 19
click at [344, 54] on div at bounding box center [356, 57] width 68 height 8
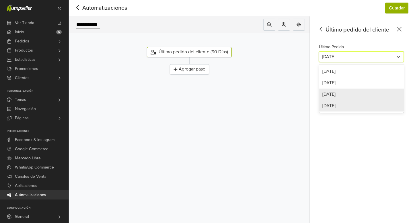
drag, startPoint x: 356, startPoint y: 146, endPoint x: 284, endPoint y: 107, distance: 82.4
click at [356, 145] on div "Último pedido del cliente Último Pedido Hace 180 días, 4 of 4. 4 results availa…" at bounding box center [361, 119] width 103 height 207
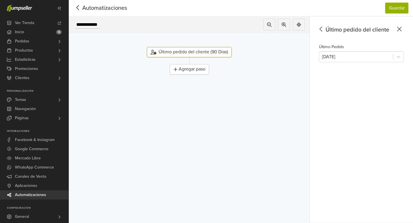
click at [77, 10] on icon at bounding box center [77, 7] width 9 height 7
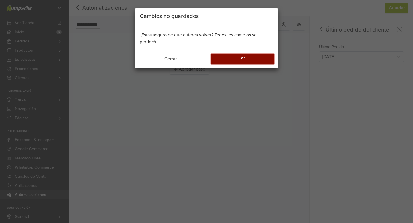
click at [255, 58] on button "Sí" at bounding box center [243, 59] width 64 height 11
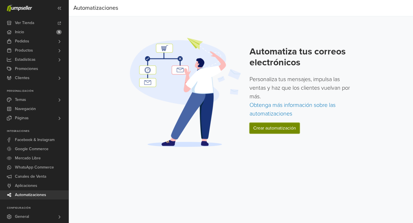
click at [280, 131] on link "Crear automatización" at bounding box center [275, 128] width 50 height 11
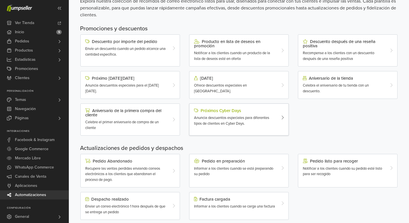
scroll to position [143, 0]
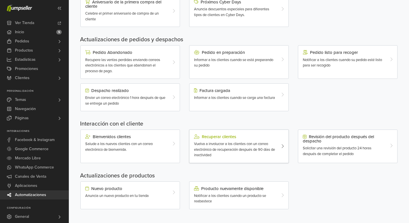
click at [236, 155] on div "Vuelva a involucrar a los clientes con un correo electrónico de recuperación de…" at bounding box center [235, 149] width 82 height 17
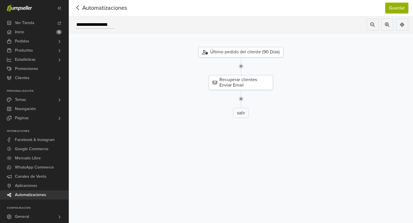
click at [239, 54] on div "Último pedido del cliente (90 Días)" at bounding box center [240, 52] width 85 height 10
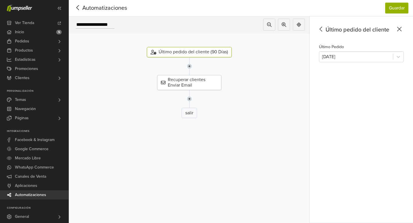
click at [74, 8] on icon at bounding box center [77, 7] width 9 height 7
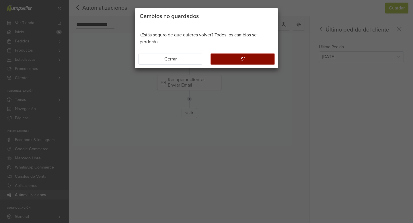
click at [227, 61] on button "Sí" at bounding box center [243, 59] width 64 height 11
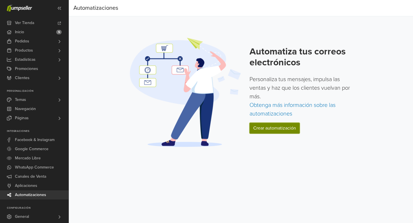
click at [279, 131] on link "Crear automatización" at bounding box center [275, 128] width 50 height 11
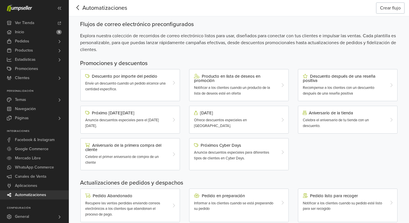
click at [382, 8] on button "Crear flujo" at bounding box center [390, 8] width 28 height 11
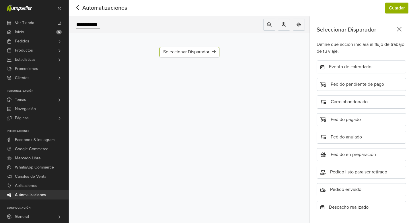
click at [218, 51] on div "Seleccionar Disparador Agregar Disparador" at bounding box center [189, 52] width 60 height 10
click at [297, 26] on icon at bounding box center [299, 24] width 5 height 5
click at [358, 71] on div "Evento de calendario" at bounding box center [361, 67] width 89 height 13
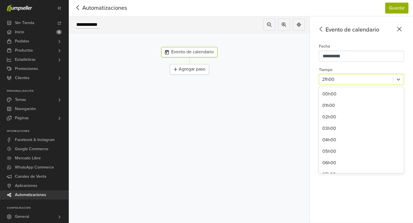
click at [352, 80] on div at bounding box center [356, 79] width 68 height 8
click at [347, 129] on div "09h00" at bounding box center [361, 128] width 85 height 11
click at [191, 71] on div "Agregar paso" at bounding box center [189, 69] width 39 height 10
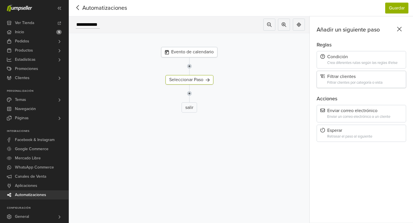
click at [348, 80] on div "Filtrar clientes Filtrar clientes por categoría o vista" at bounding box center [361, 79] width 89 height 17
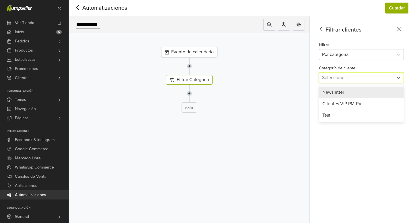
click at [342, 77] on div at bounding box center [356, 78] width 68 height 8
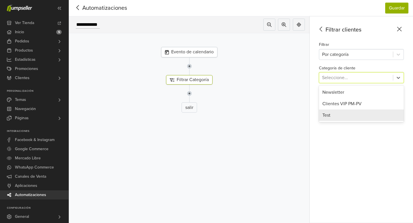
click at [340, 119] on div "Test" at bounding box center [361, 115] width 85 height 11
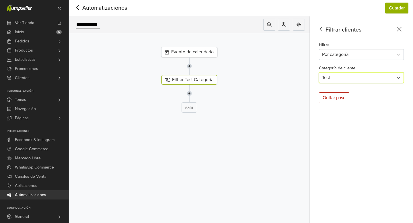
click at [189, 94] on img at bounding box center [189, 94] width 5 height 18
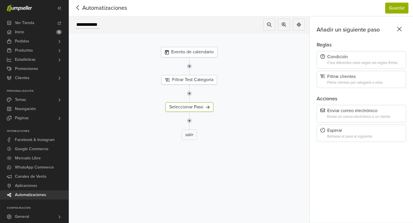
click at [347, 114] on div "Enviar correo electrónico Enviar un correo electrónico a un cliente" at bounding box center [361, 113] width 89 height 17
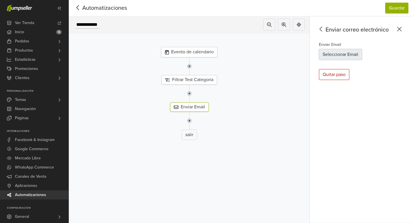
click at [349, 56] on button "Seleccionar Email" at bounding box center [340, 54] width 43 height 11
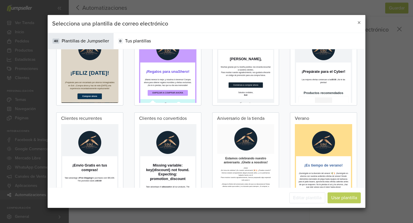
scroll to position [0, 0]
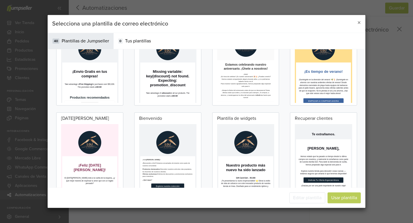
click at [356, 209] on p "Hemos notado que ha pasado un tiempo desde tu última compra con nosotros, y rea…" at bounding box center [366, 216] width 126 height 28
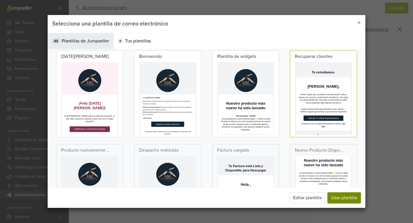
click at [350, 197] on button "Usar plantilla" at bounding box center [344, 198] width 33 height 11
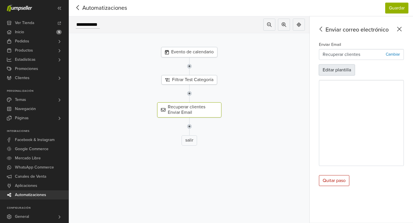
click at [339, 73] on button "Editar plantilla" at bounding box center [337, 70] width 36 height 11
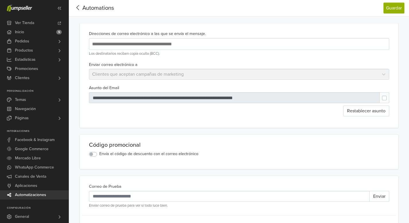
click at [99, 155] on label "Envía el código de descuento con el correo electrónico" at bounding box center [148, 154] width 99 height 6
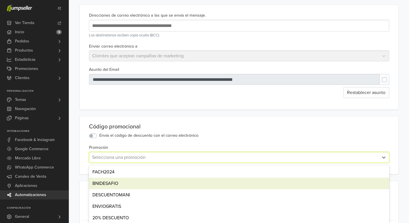
click at [120, 163] on div "FACH2024, 1 of 5. 5 results available. Use Up and Down to choose options, press…" at bounding box center [239, 157] width 300 height 11
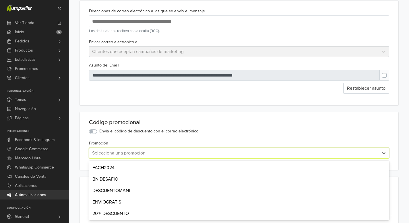
click at [116, 215] on div "20% DESCUENTO" at bounding box center [239, 213] width 300 height 11
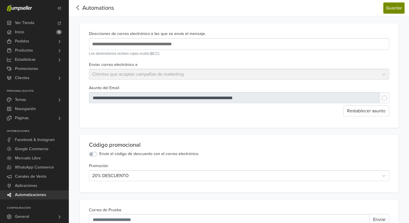
click at [391, 12] on button "Guardar" at bounding box center [393, 8] width 21 height 11
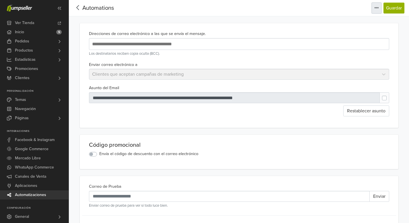
click at [377, 8] on icon "button" at bounding box center [376, 7] width 5 height 5
click at [376, 9] on icon "button" at bounding box center [376, 7] width 5 height 5
click at [356, 24] on span "Editar título" at bounding box center [355, 21] width 23 height 6
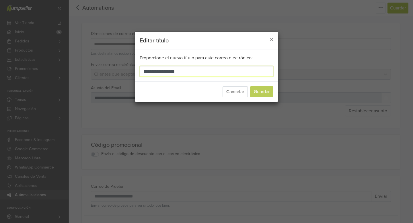
click at [199, 68] on input "**********" at bounding box center [207, 71] width 134 height 11
click at [198, 70] on input "**********" at bounding box center [207, 71] width 134 height 11
type input "**********"
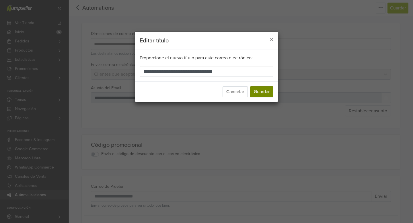
drag, startPoint x: 278, startPoint y: 90, endPoint x: 261, endPoint y: 94, distance: 17.4
click at [277, 90] on div "Cancelar Guardar" at bounding box center [206, 91] width 143 height 20
click at [260, 93] on button "Guardar" at bounding box center [261, 91] width 23 height 11
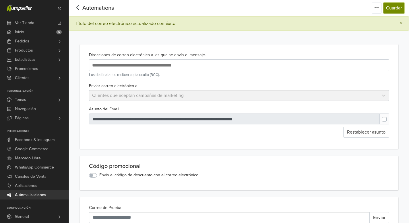
click at [391, 9] on button "Guardar" at bounding box center [393, 8] width 21 height 11
click at [76, 6] on icon at bounding box center [77, 7] width 9 height 7
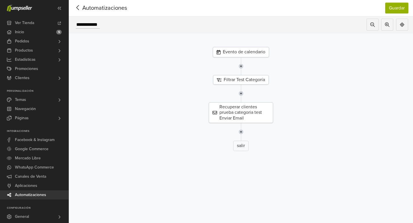
click at [25, 195] on span "Automatizaciones" at bounding box center [30, 194] width 31 height 9
click at [395, 9] on button "Guardar" at bounding box center [396, 8] width 23 height 11
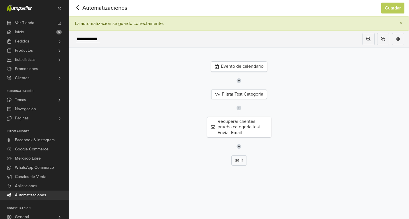
click at [79, 9] on icon at bounding box center [77, 7] width 9 height 7
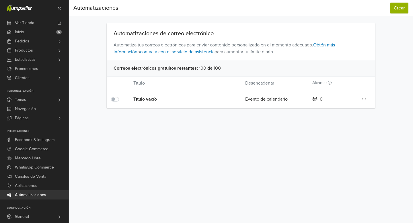
click at [319, 99] on div "0" at bounding box center [330, 99] width 45 height 7
click at [139, 99] on div "Título vacío" at bounding box center [177, 99] width 89 height 7
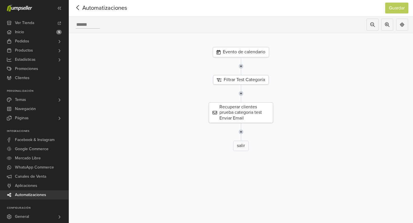
click at [95, 26] on div at bounding box center [85, 25] width 33 height 12
click at [176, 130] on div at bounding box center [241, 132] width 353 height 18
type input "**********"
drag, startPoint x: 395, startPoint y: 4, endPoint x: 390, endPoint y: 9, distance: 7.3
click at [395, 4] on button "Guardar" at bounding box center [396, 8] width 23 height 11
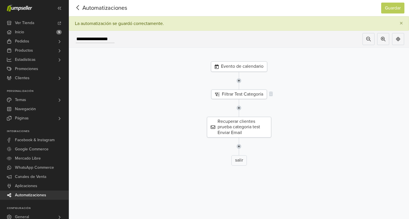
click at [253, 94] on div "Filtrar Test Categoría" at bounding box center [239, 93] width 56 height 9
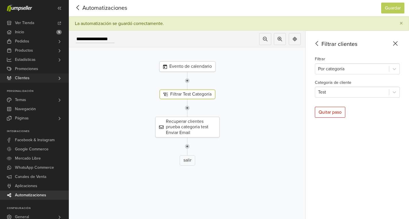
click at [27, 79] on span "Clientes" at bounding box center [22, 77] width 15 height 9
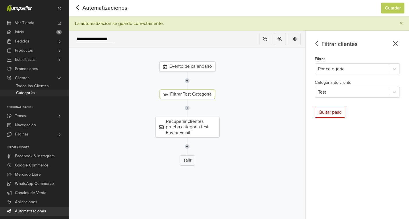
click at [24, 96] on span "Categorías" at bounding box center [25, 92] width 19 height 7
